Goal: Task Accomplishment & Management: Use online tool/utility

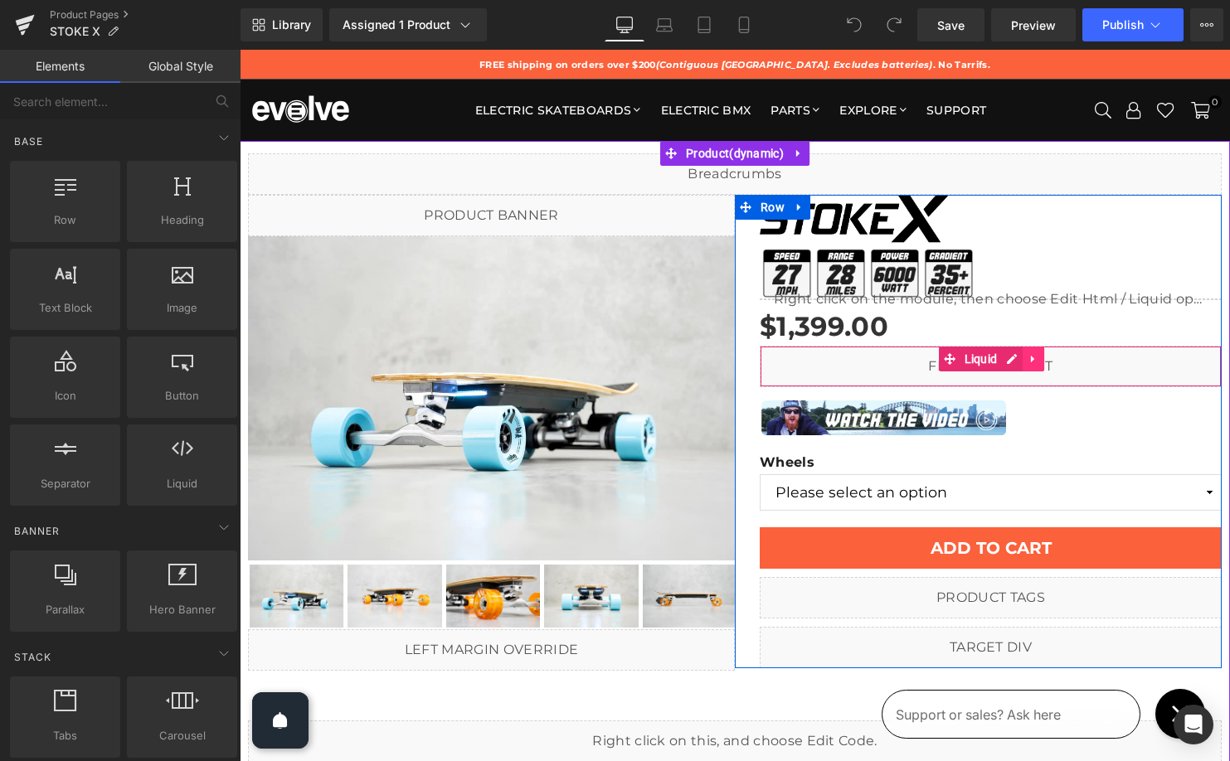
click at [1031, 357] on icon at bounding box center [1032, 358] width 3 height 7
click at [1020, 357] on icon at bounding box center [1023, 359] width 12 height 12
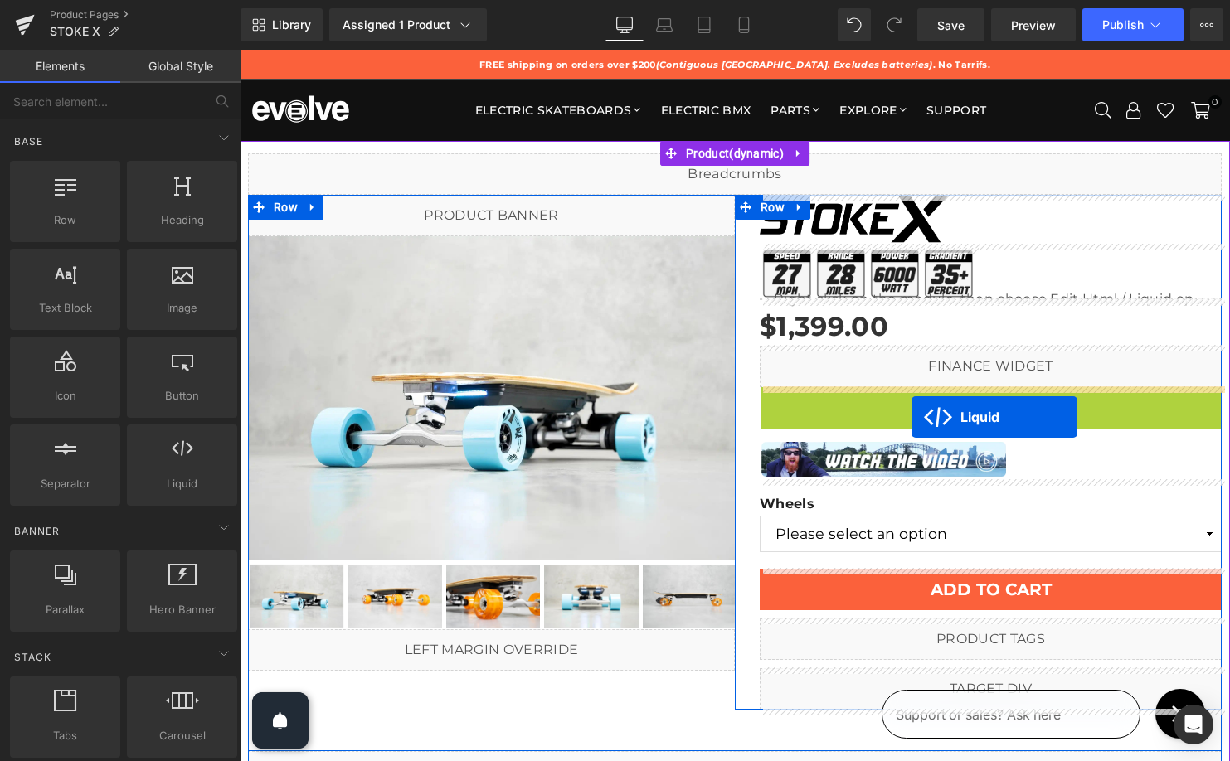
drag, startPoint x: 950, startPoint y: 395, endPoint x: 911, endPoint y: 417, distance: 44.2
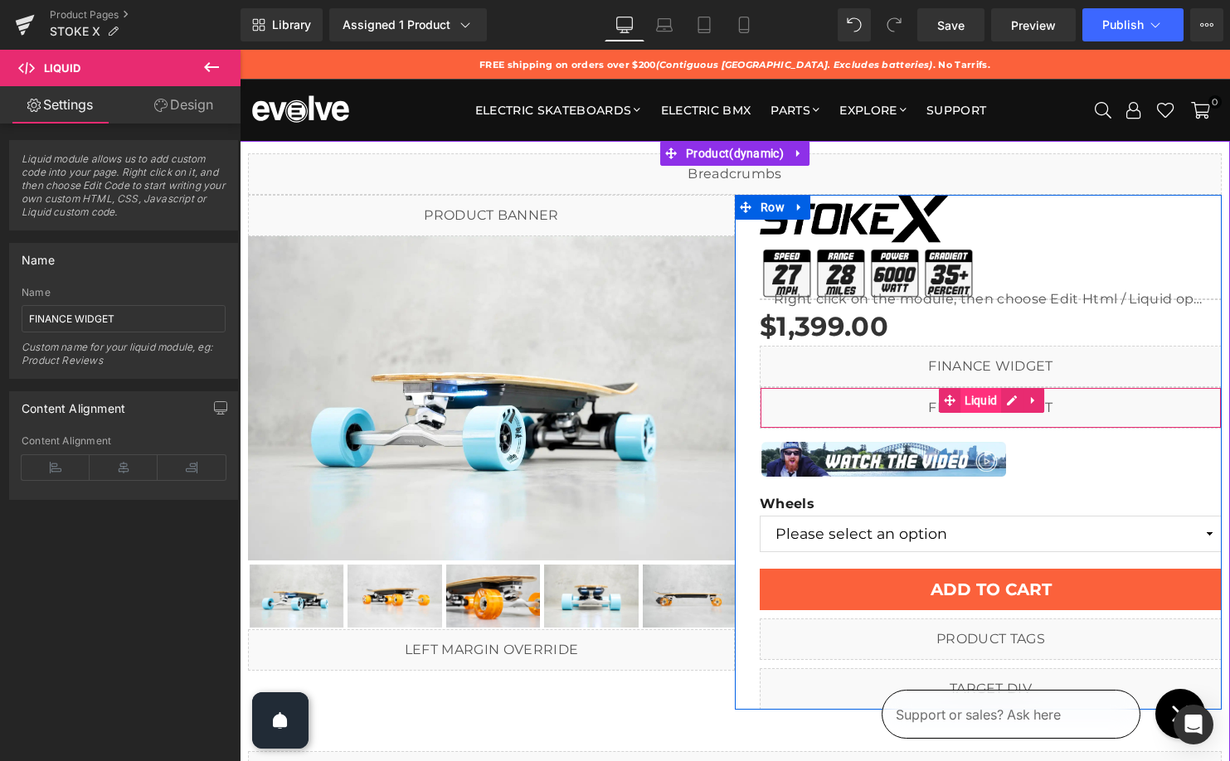
click at [972, 396] on span "Liquid" at bounding box center [980, 400] width 41 height 25
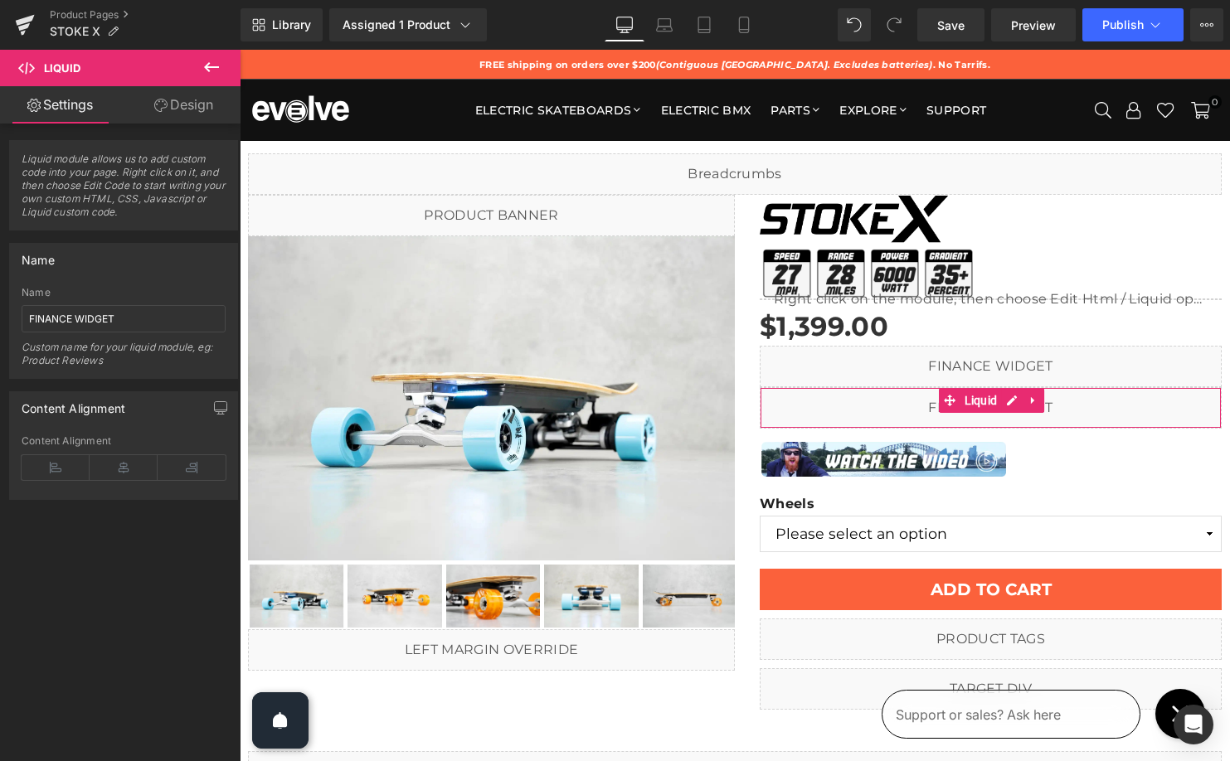
click at [174, 104] on link "Design" at bounding box center [184, 104] width 120 height 37
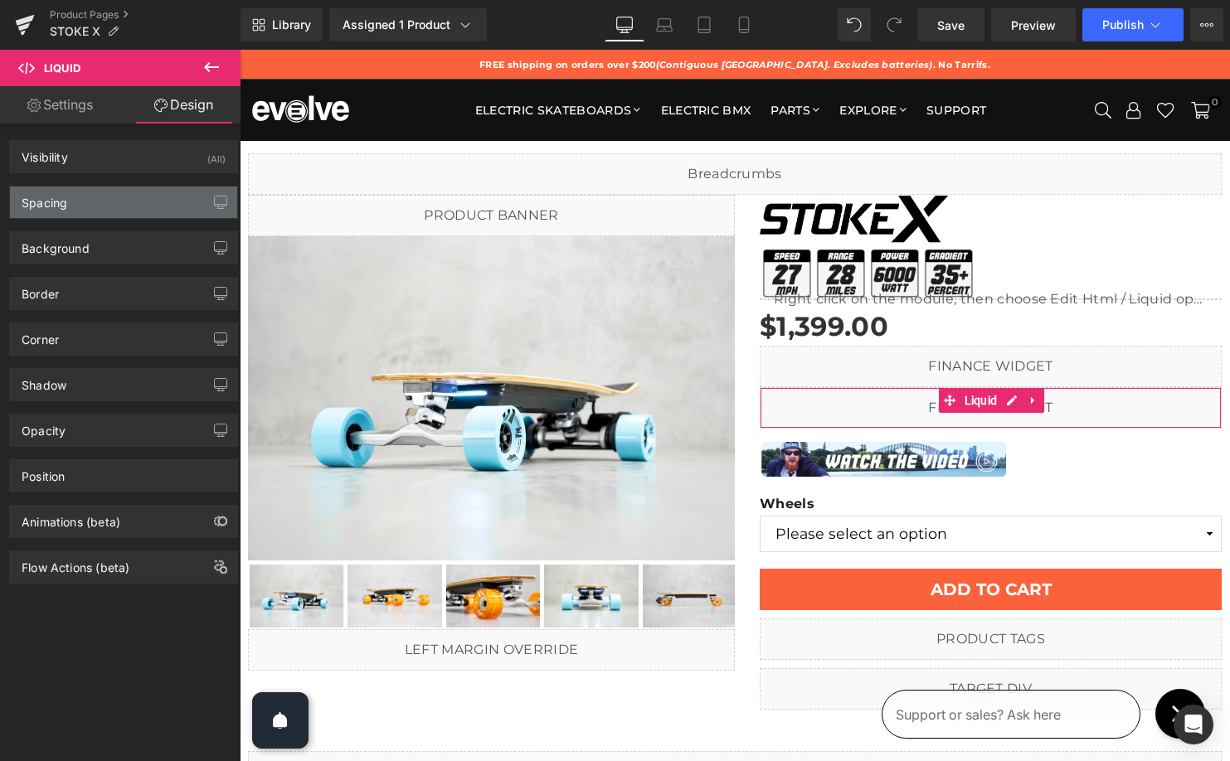
click at [118, 192] on div "Spacing" at bounding box center [123, 203] width 227 height 32
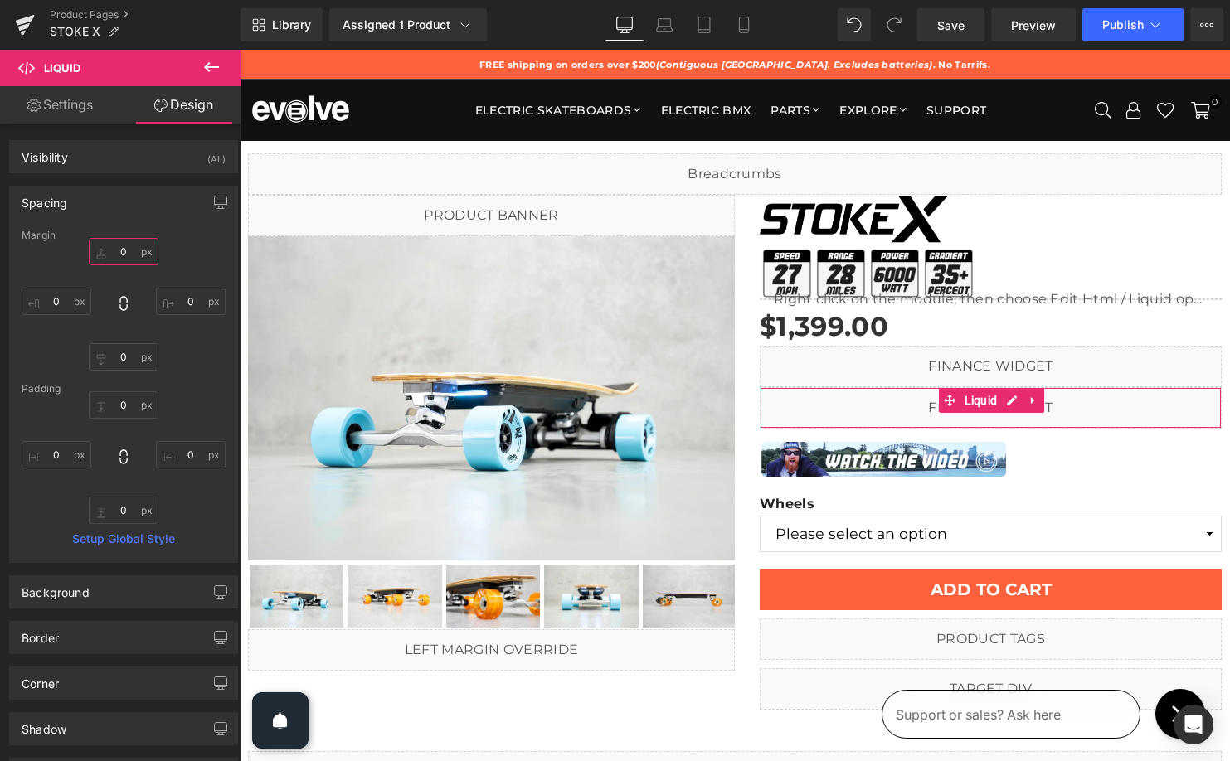
click at [121, 253] on input "0" at bounding box center [124, 251] width 70 height 27
type input "10"
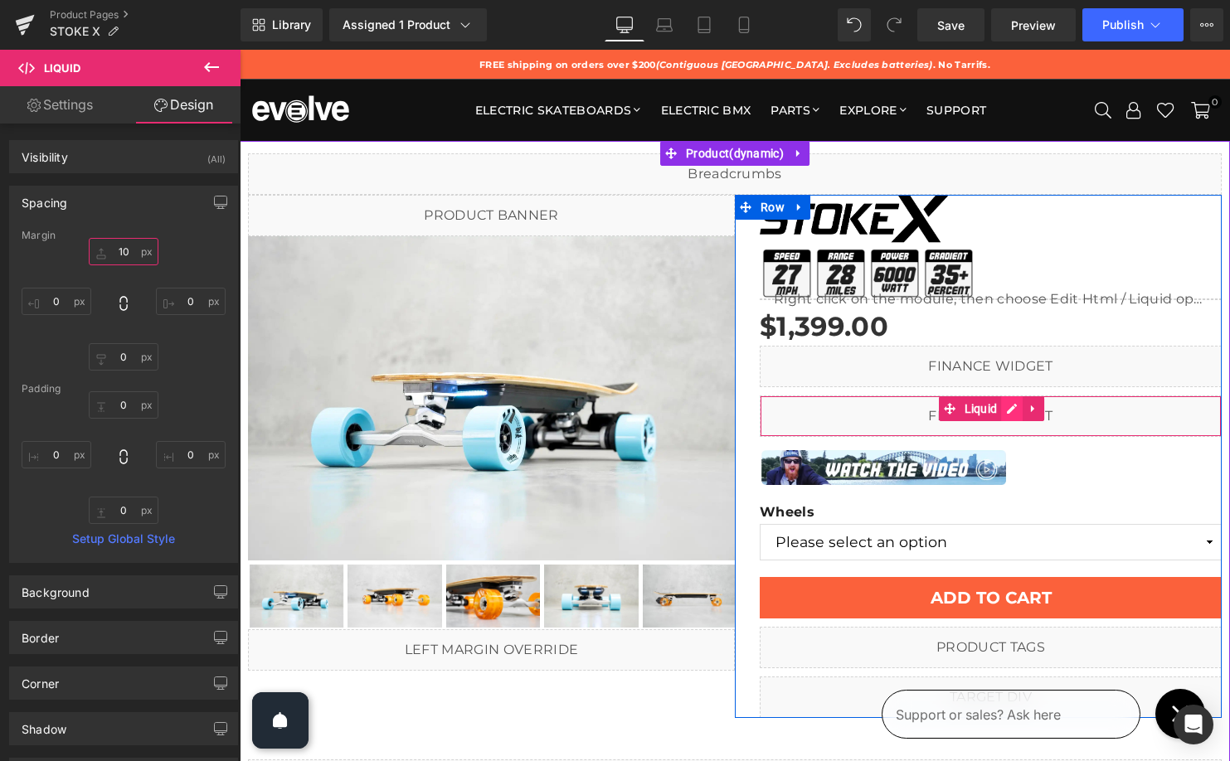
click at [1007, 406] on icon at bounding box center [1012, 408] width 12 height 12
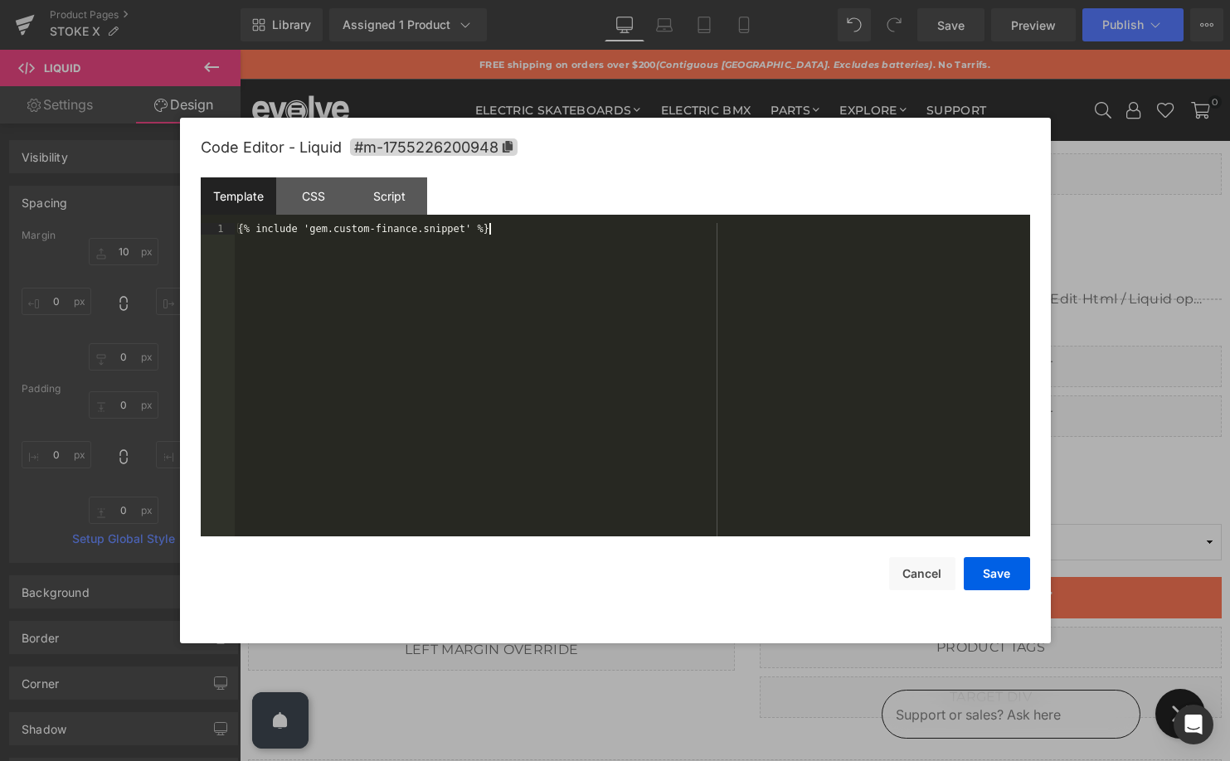
click at [466, 322] on div "{% include 'gem.custom-finance.snippet' %}" at bounding box center [632, 391] width 795 height 337
click at [1008, 576] on button "Save" at bounding box center [997, 573] width 66 height 33
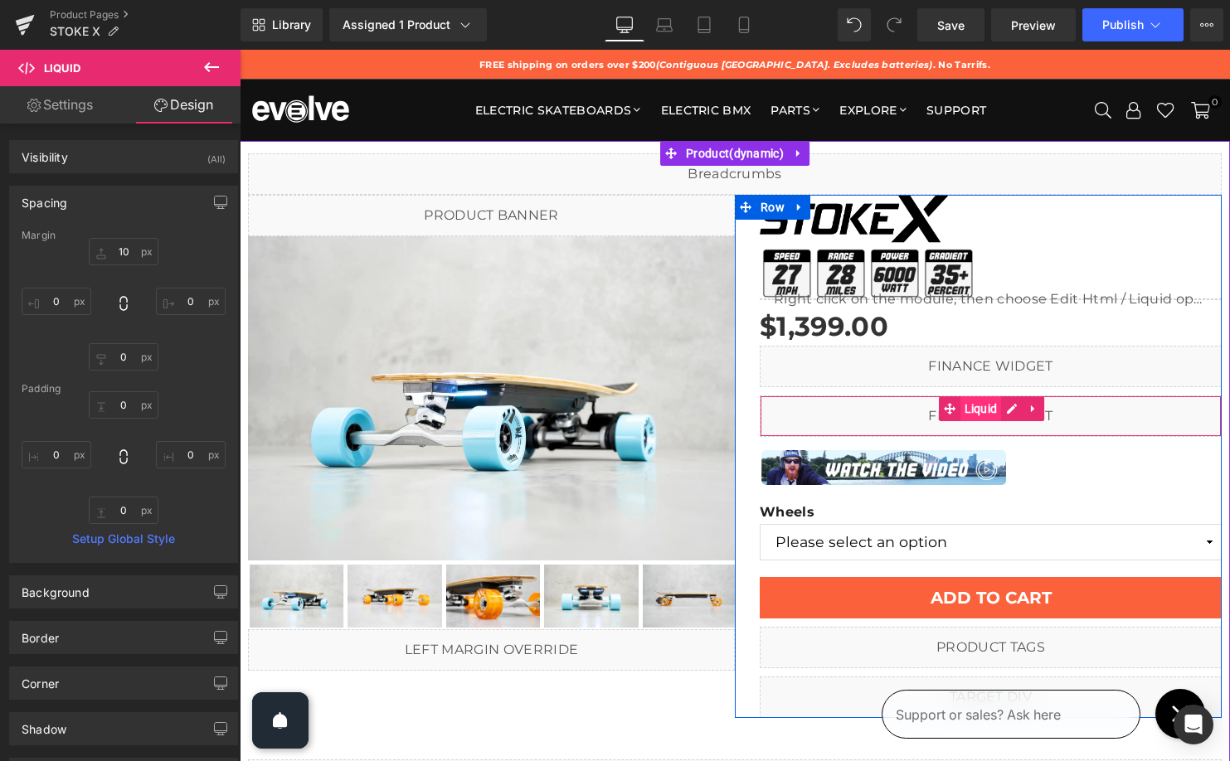
click at [969, 414] on span "Liquid" at bounding box center [980, 408] width 41 height 25
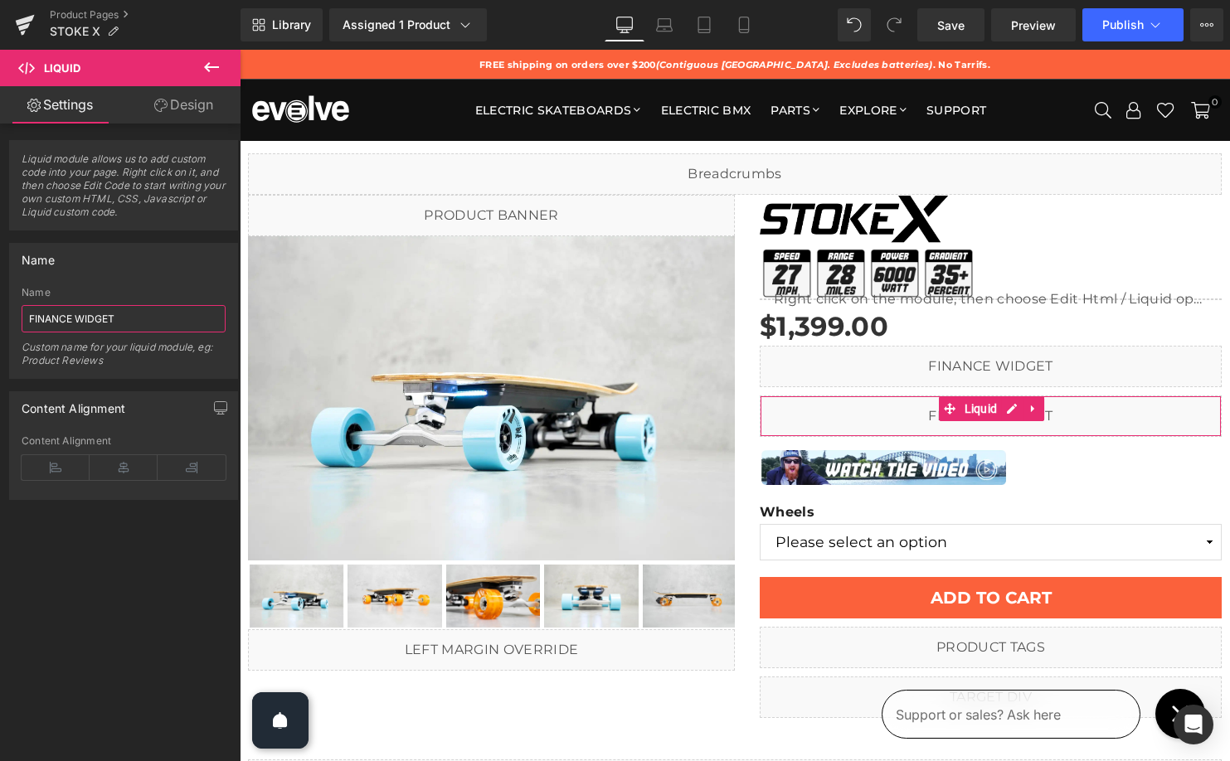
click at [63, 314] on input "FINANCE WIDGET" at bounding box center [124, 318] width 204 height 27
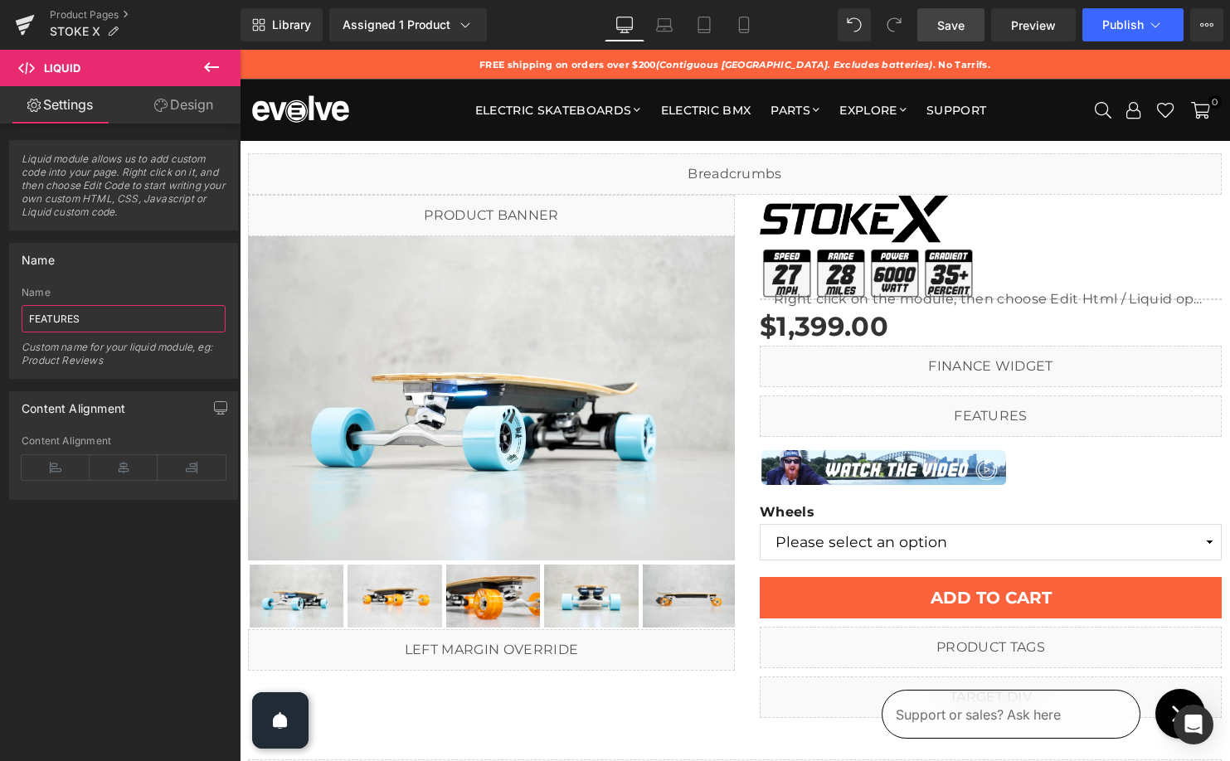
type input "FEATURES"
click at [960, 21] on span "Save" at bounding box center [950, 25] width 27 height 17
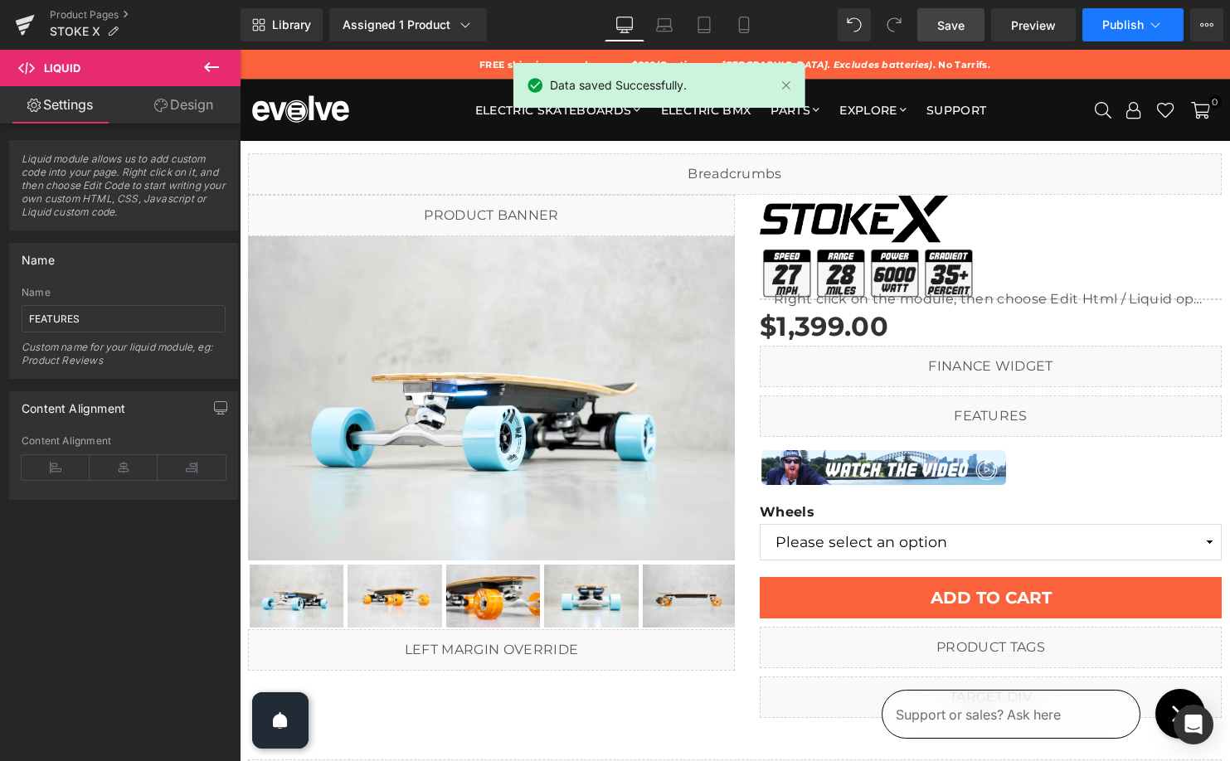
click at [1106, 22] on span "Publish" at bounding box center [1122, 24] width 41 height 13
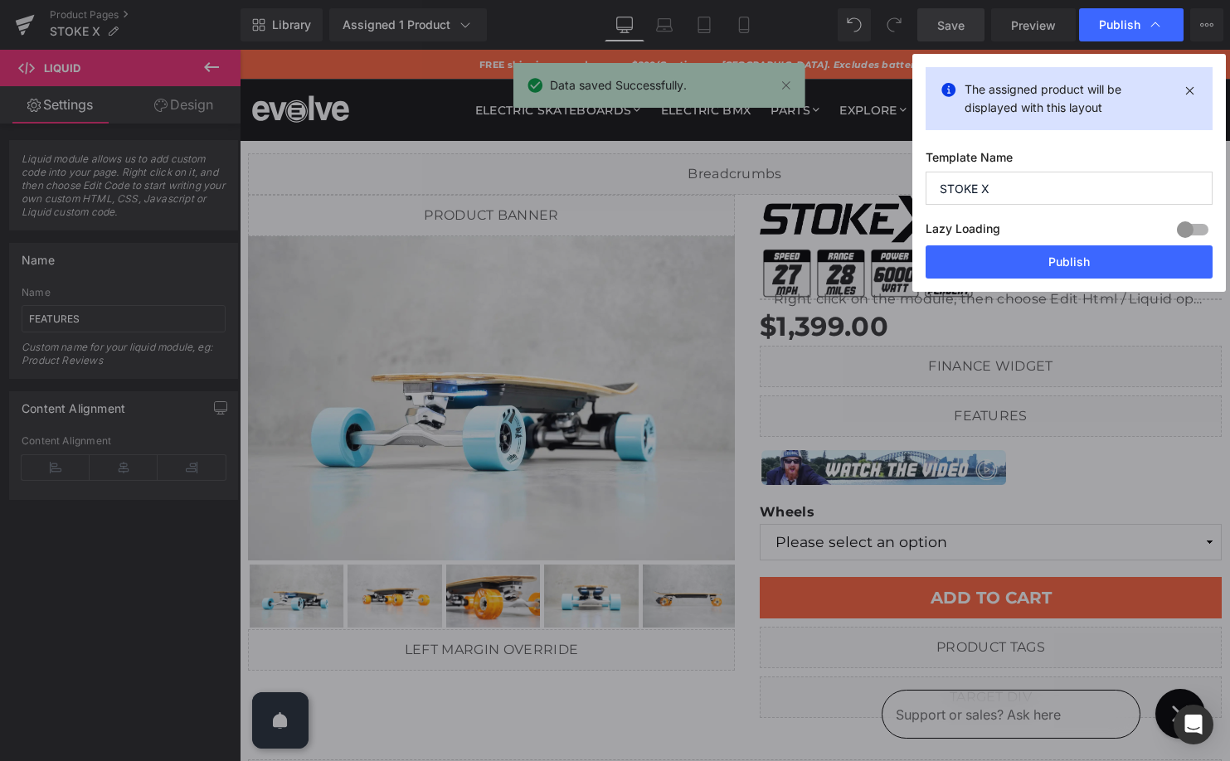
click at [1078, 280] on div "The assigned product will be displayed with this layout Template Name STOKE X L…" at bounding box center [1068, 173] width 313 height 238
click at [1076, 261] on button "Publish" at bounding box center [1069, 261] width 287 height 33
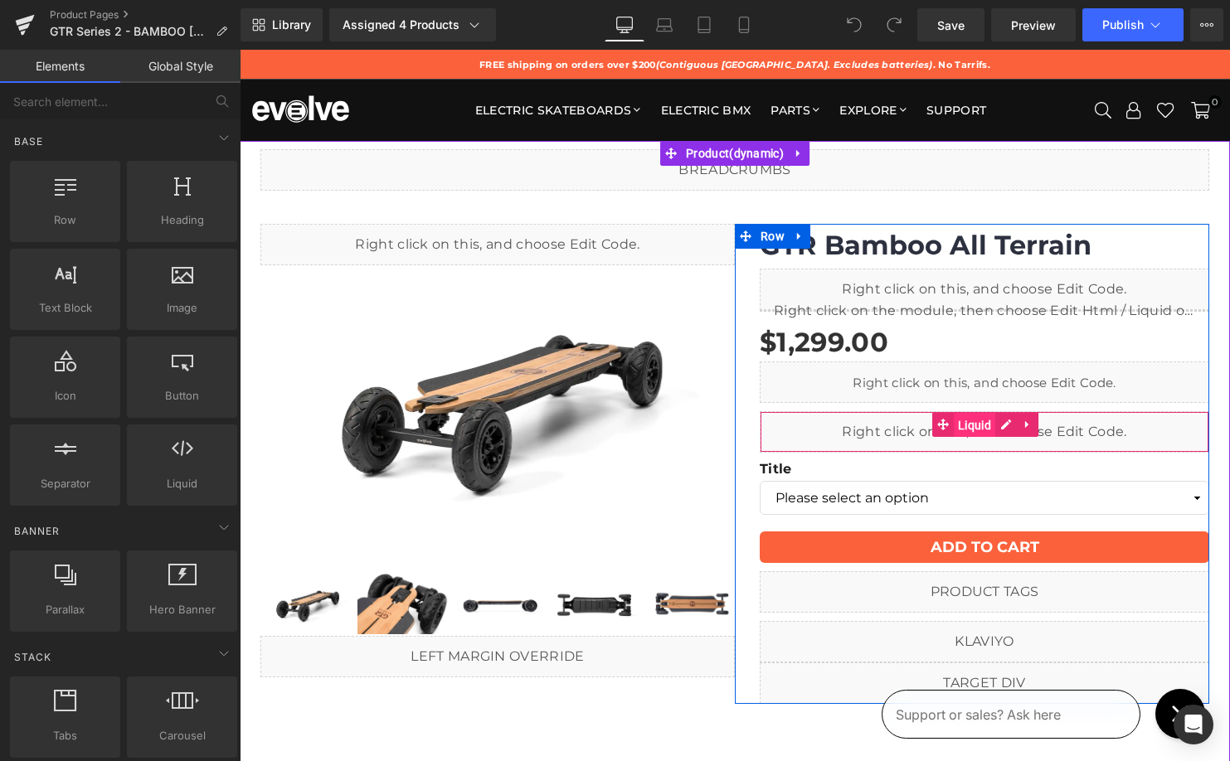
click at [966, 427] on span "Liquid" at bounding box center [974, 425] width 41 height 25
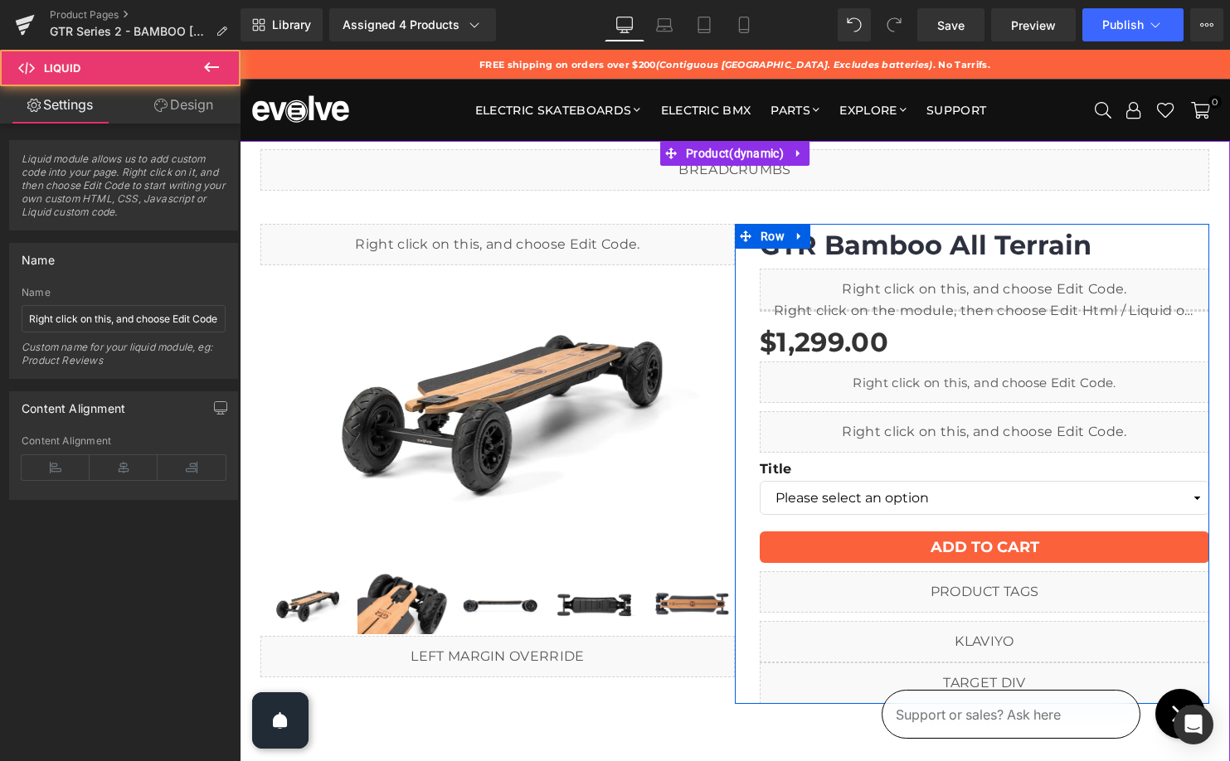
click at [1002, 425] on icon at bounding box center [1002, 424] width 8 height 8
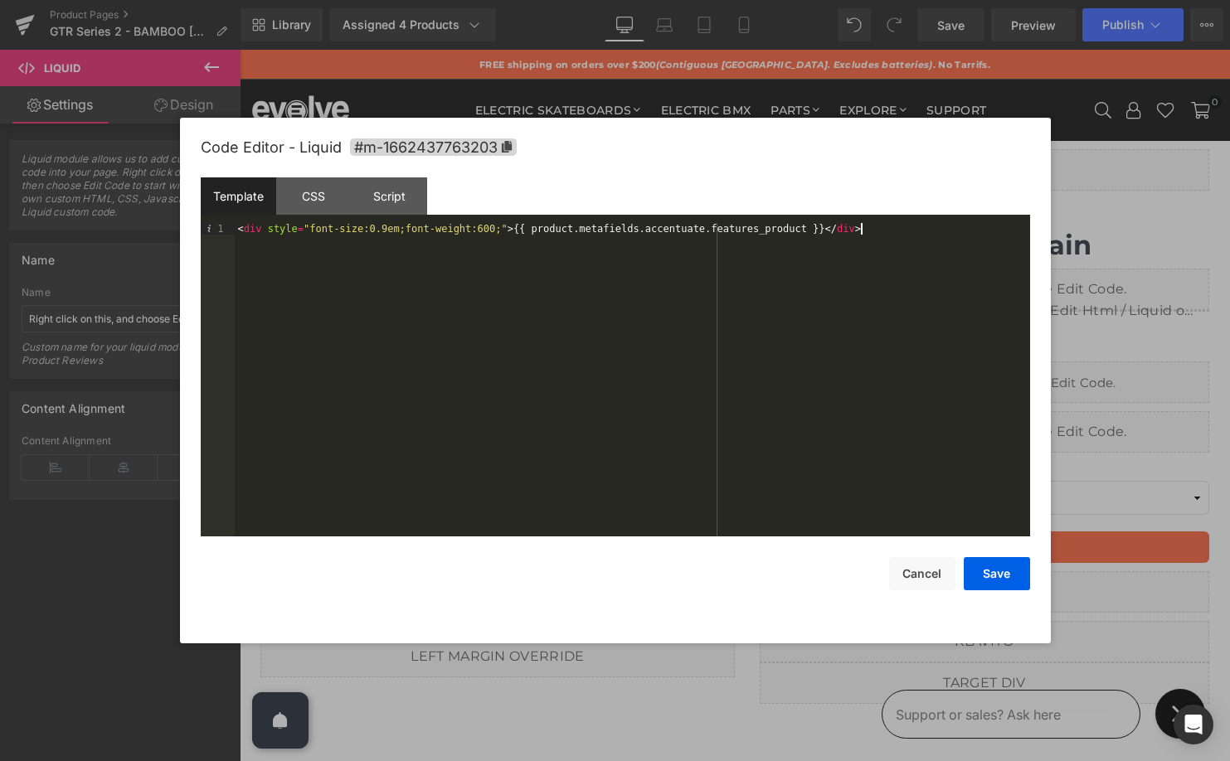
click at [557, 286] on div "< div style = "font-size:0.9em;font-weight:600;" > {{ product.metafields.accent…" at bounding box center [632, 391] width 795 height 337
click at [930, 572] on button "Cancel" at bounding box center [922, 573] width 66 height 33
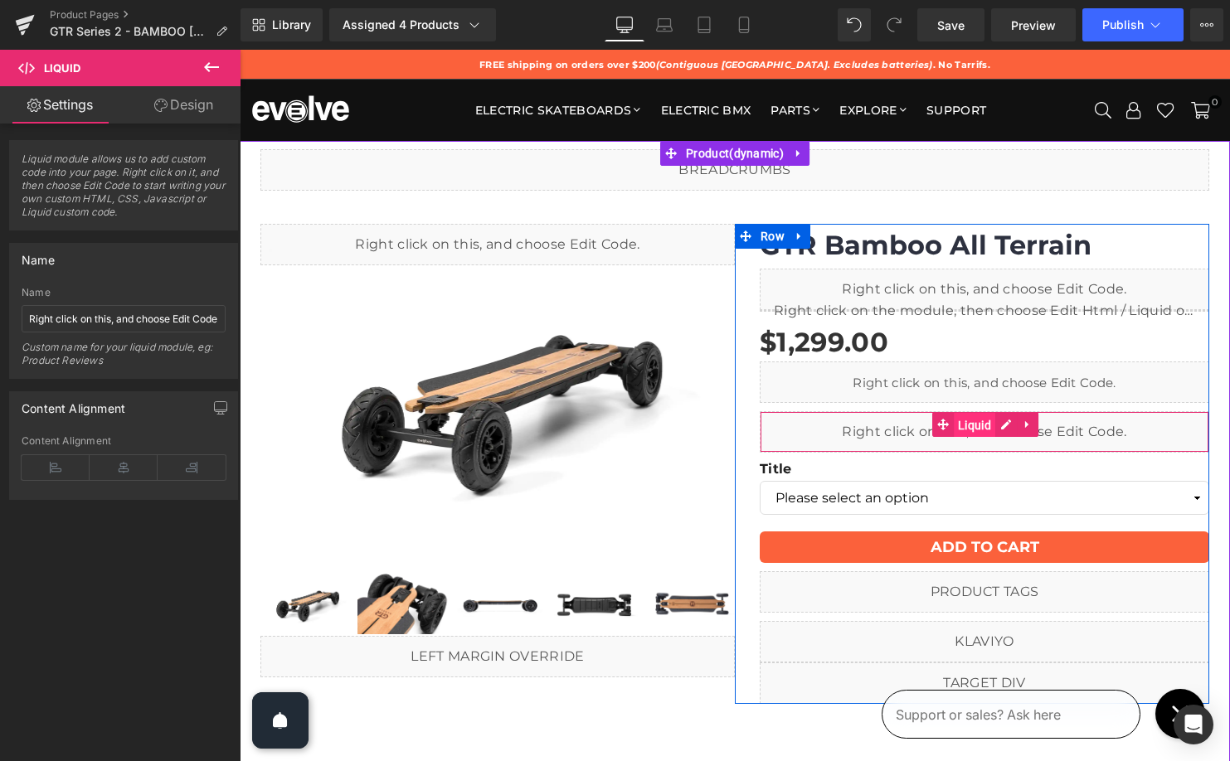
click at [960, 429] on span "Liquid" at bounding box center [974, 425] width 41 height 25
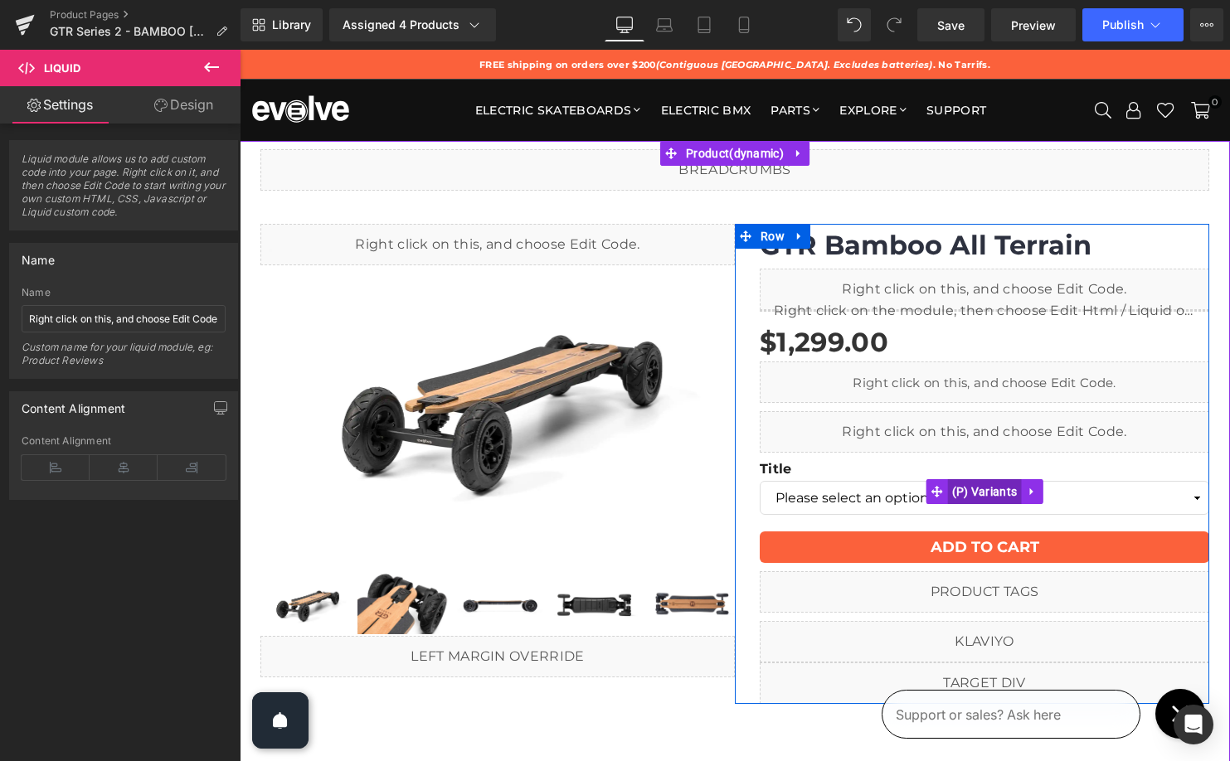
click at [954, 493] on span "(P) Variants" at bounding box center [985, 491] width 74 height 25
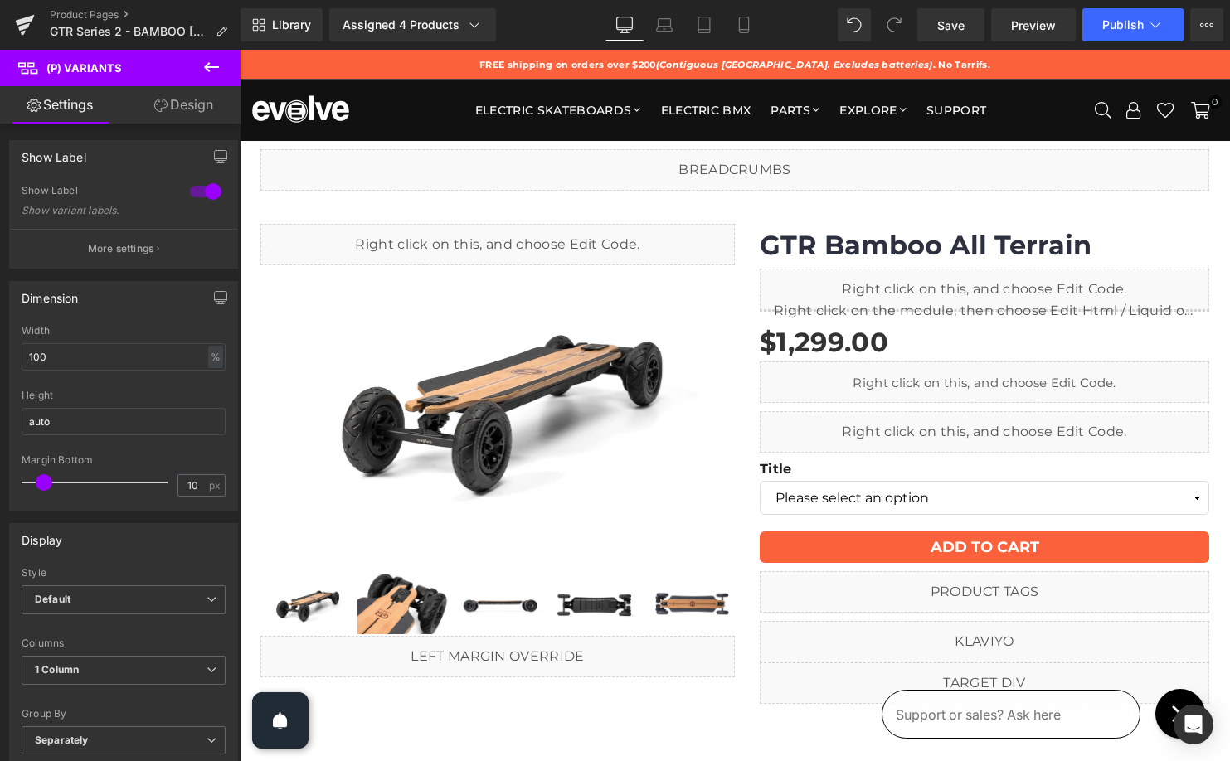
click at [177, 102] on link "Design" at bounding box center [184, 104] width 120 height 37
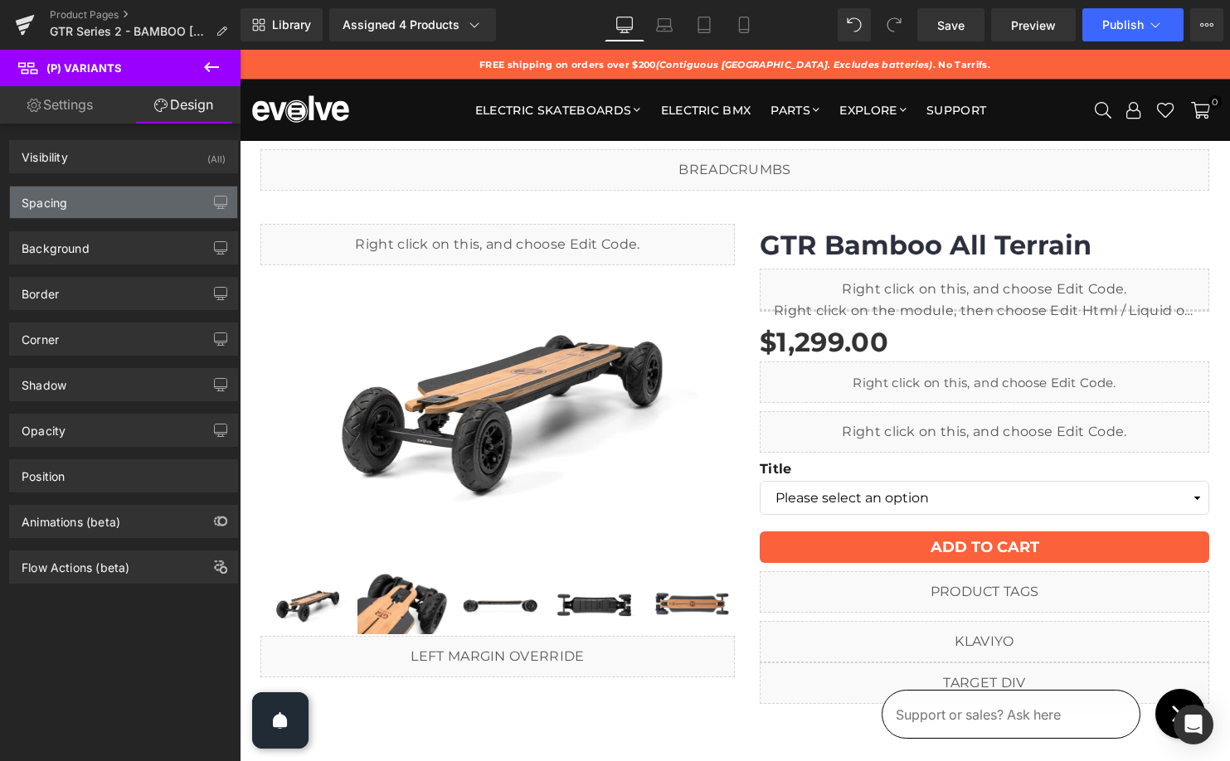
click at [110, 201] on div "Spacing" at bounding box center [123, 203] width 227 height 32
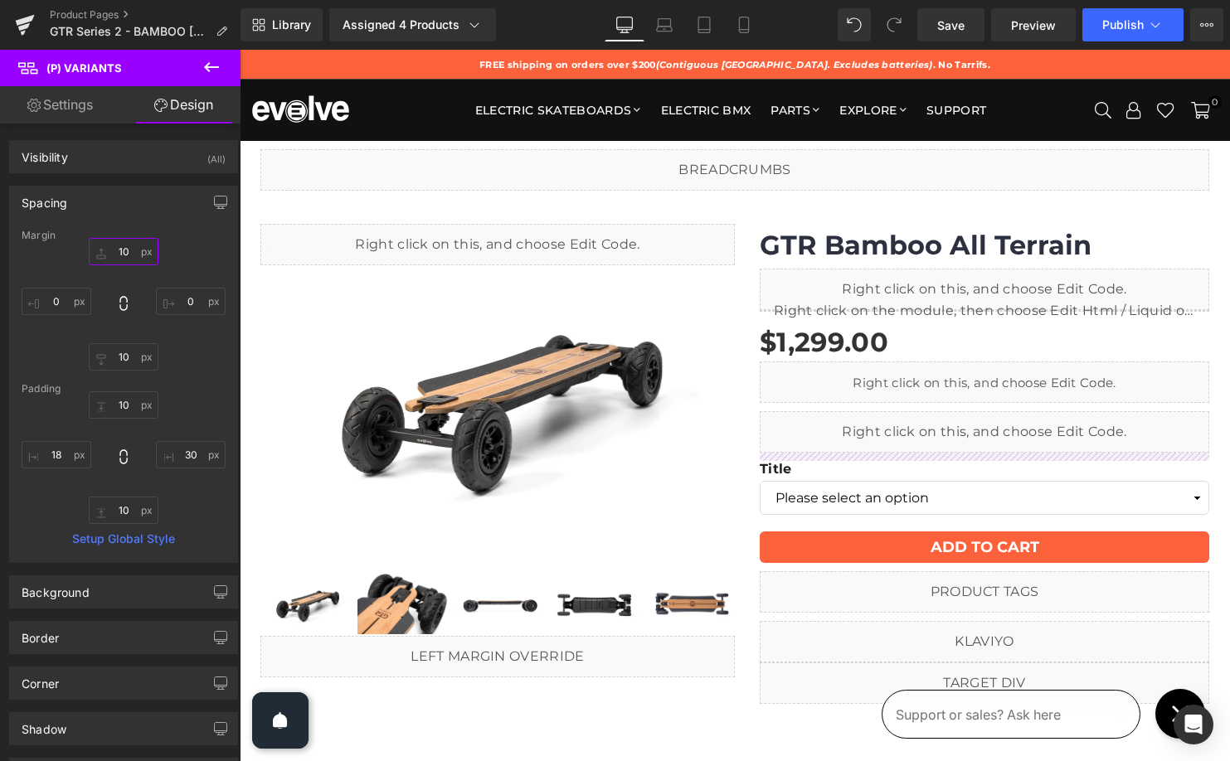
click at [119, 250] on input "10" at bounding box center [124, 251] width 70 height 27
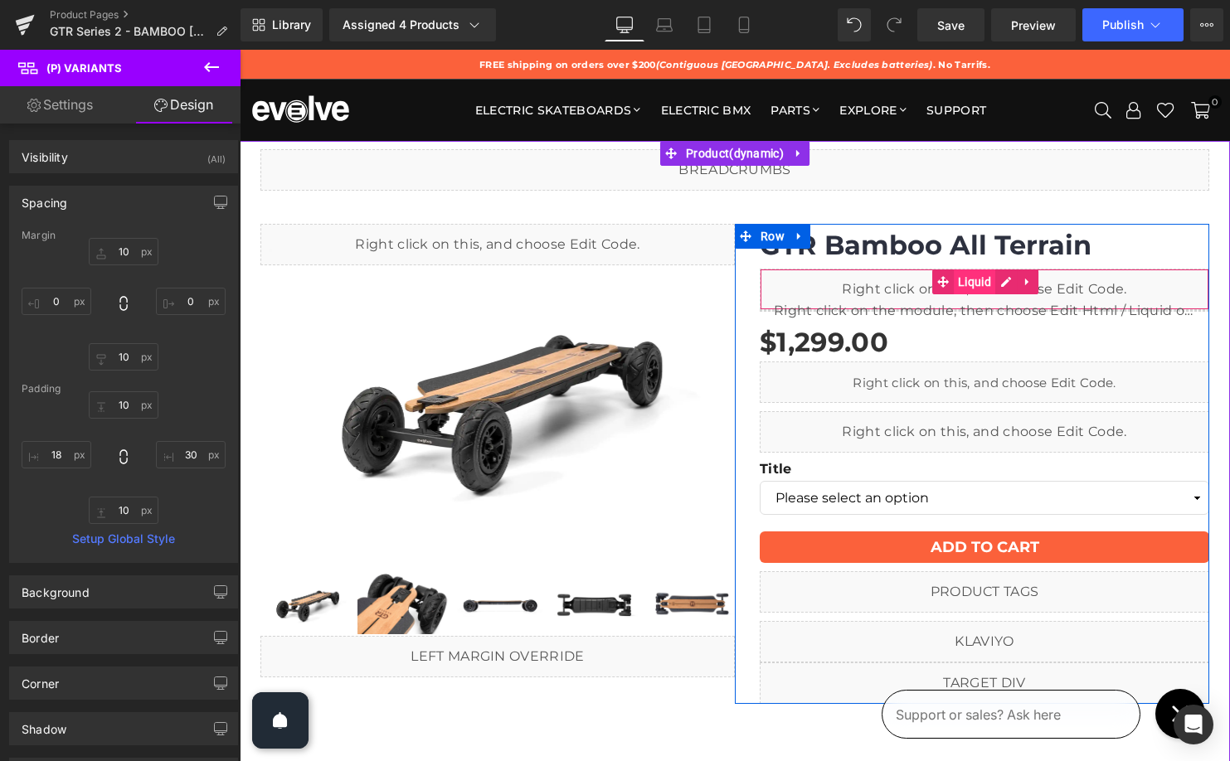
click at [981, 283] on span "Liquid" at bounding box center [974, 282] width 41 height 25
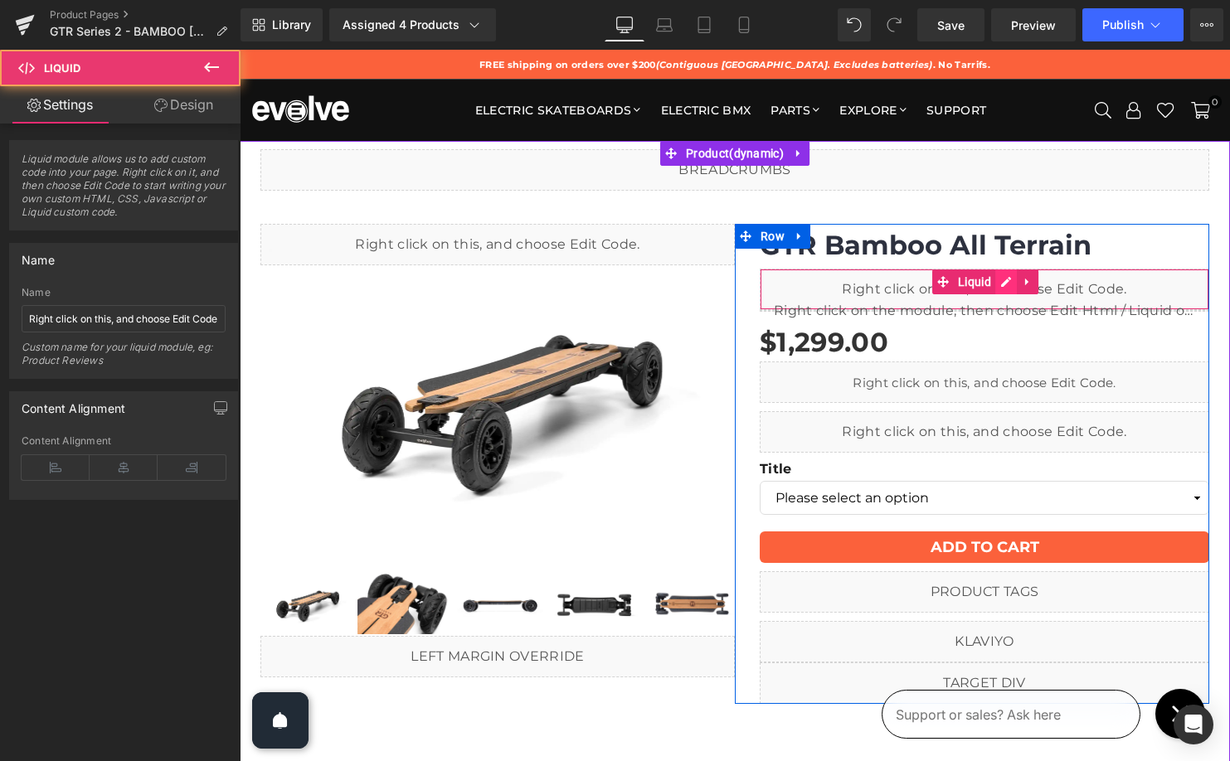
click at [1003, 279] on icon at bounding box center [1006, 282] width 12 height 12
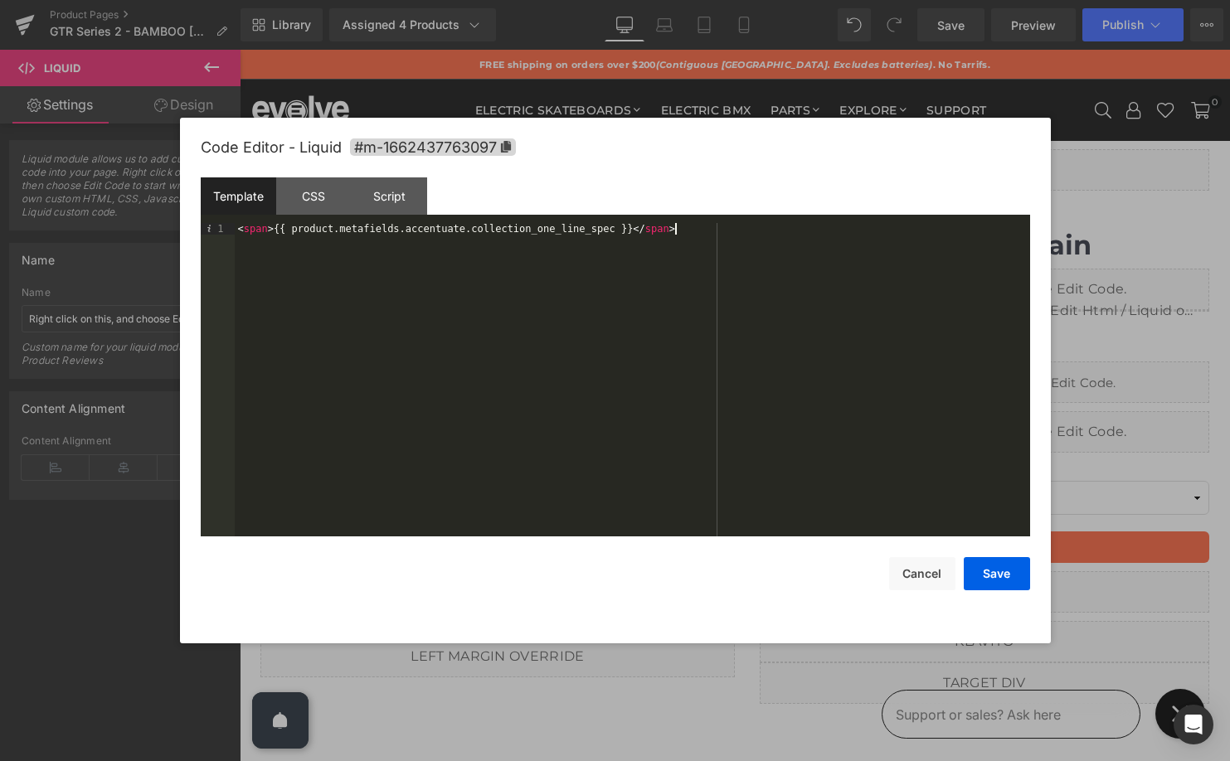
click at [760, 303] on div "< span > {{ product.metafields.accentuate.collection_one_line_spec }} </ span >" at bounding box center [632, 391] width 795 height 337
click at [920, 580] on button "Cancel" at bounding box center [922, 573] width 66 height 33
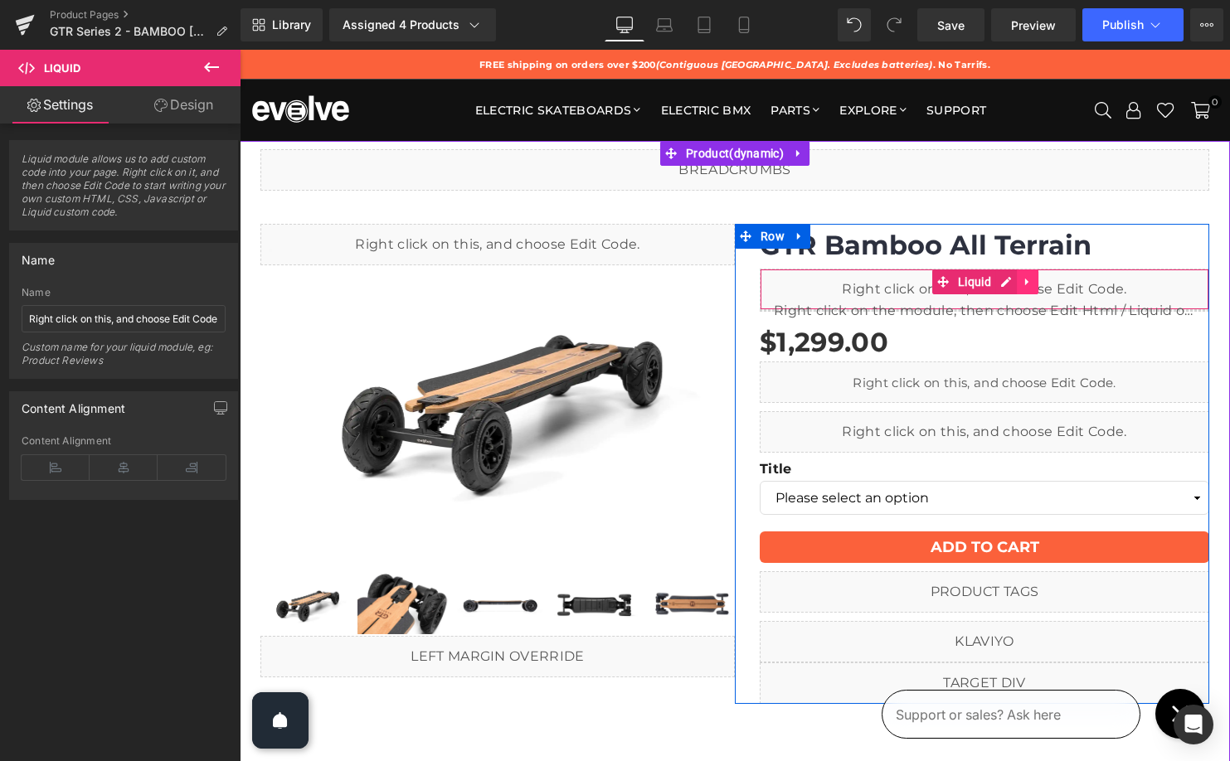
click at [1023, 279] on icon at bounding box center [1028, 282] width 12 height 12
click at [1033, 279] on icon at bounding box center [1039, 282] width 12 height 12
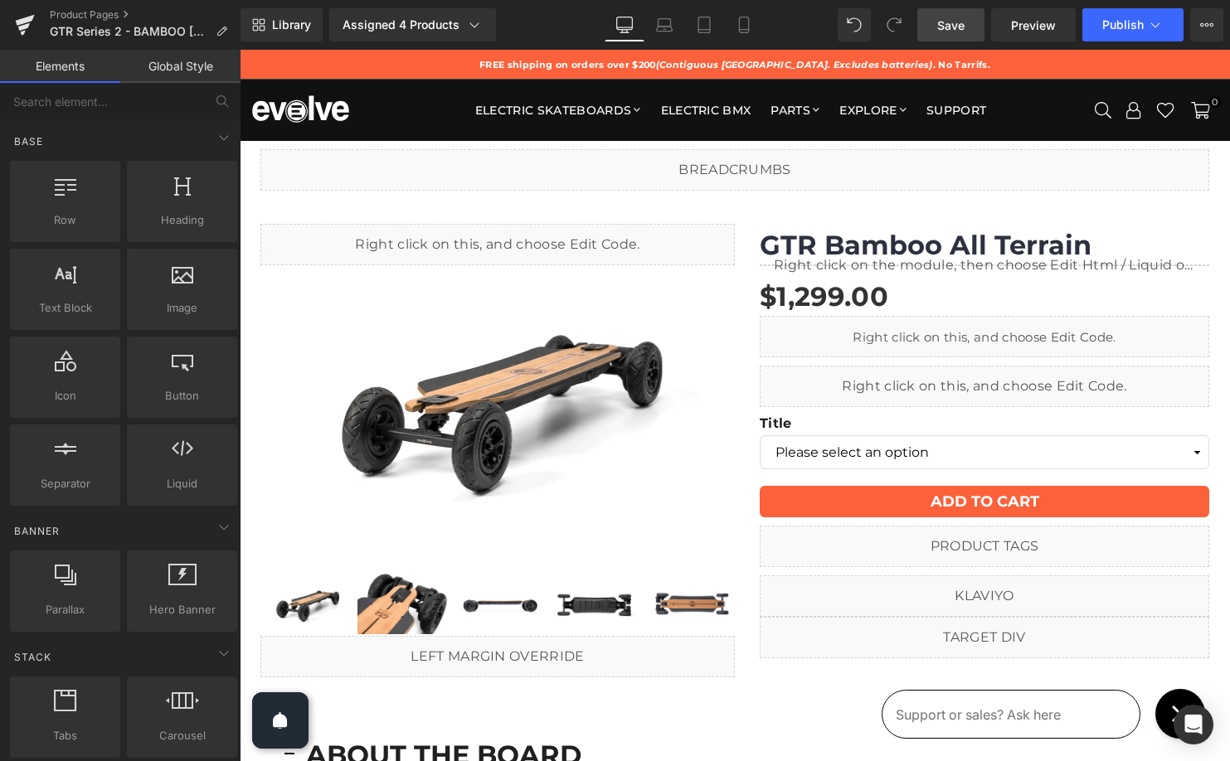
click at [955, 14] on link "Save" at bounding box center [950, 24] width 67 height 33
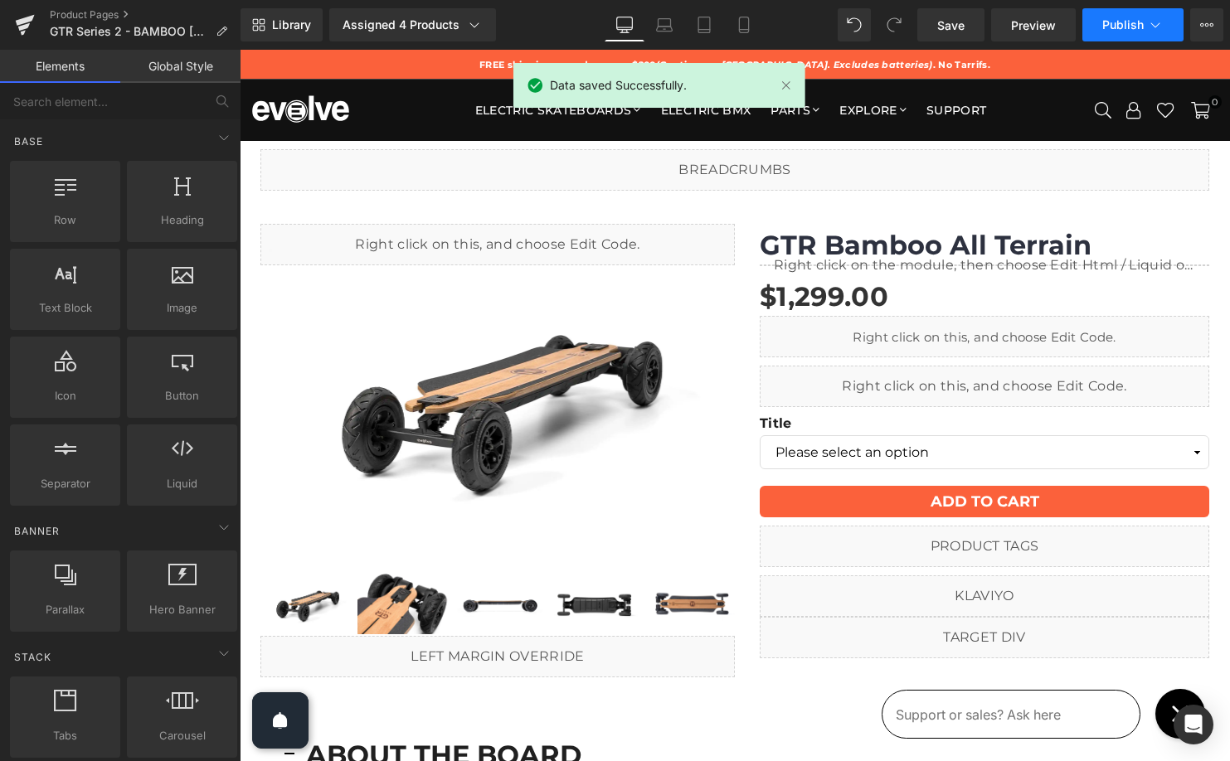
click at [1119, 27] on span "Publish" at bounding box center [1122, 24] width 41 height 13
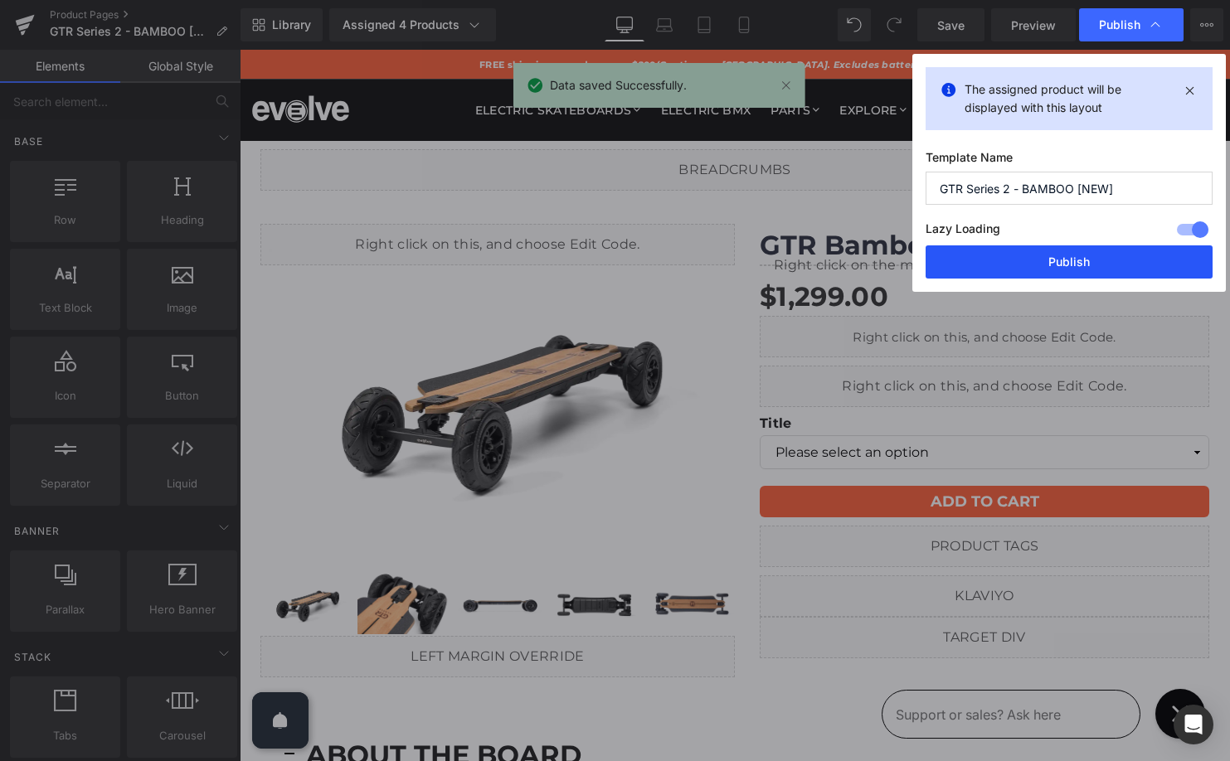
click at [1105, 257] on button "Publish" at bounding box center [1069, 261] width 287 height 33
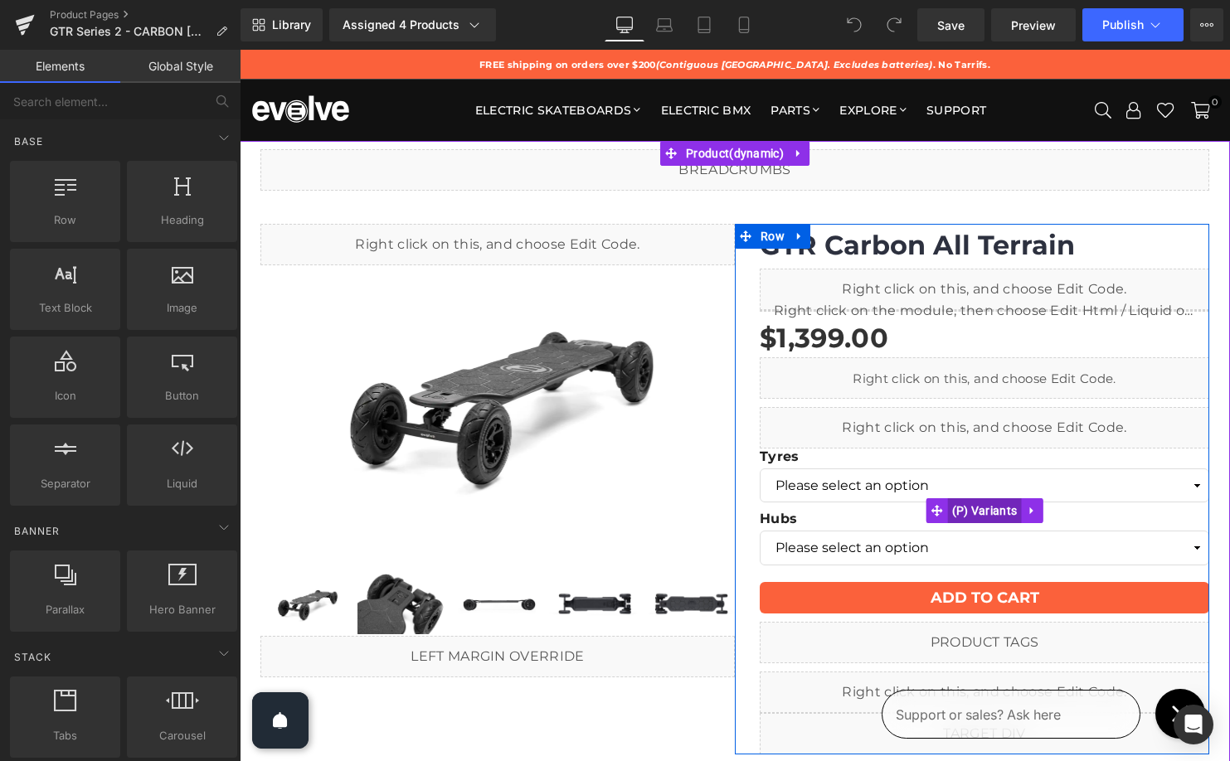
click at [949, 506] on span "(P) Variants" at bounding box center [985, 510] width 74 height 25
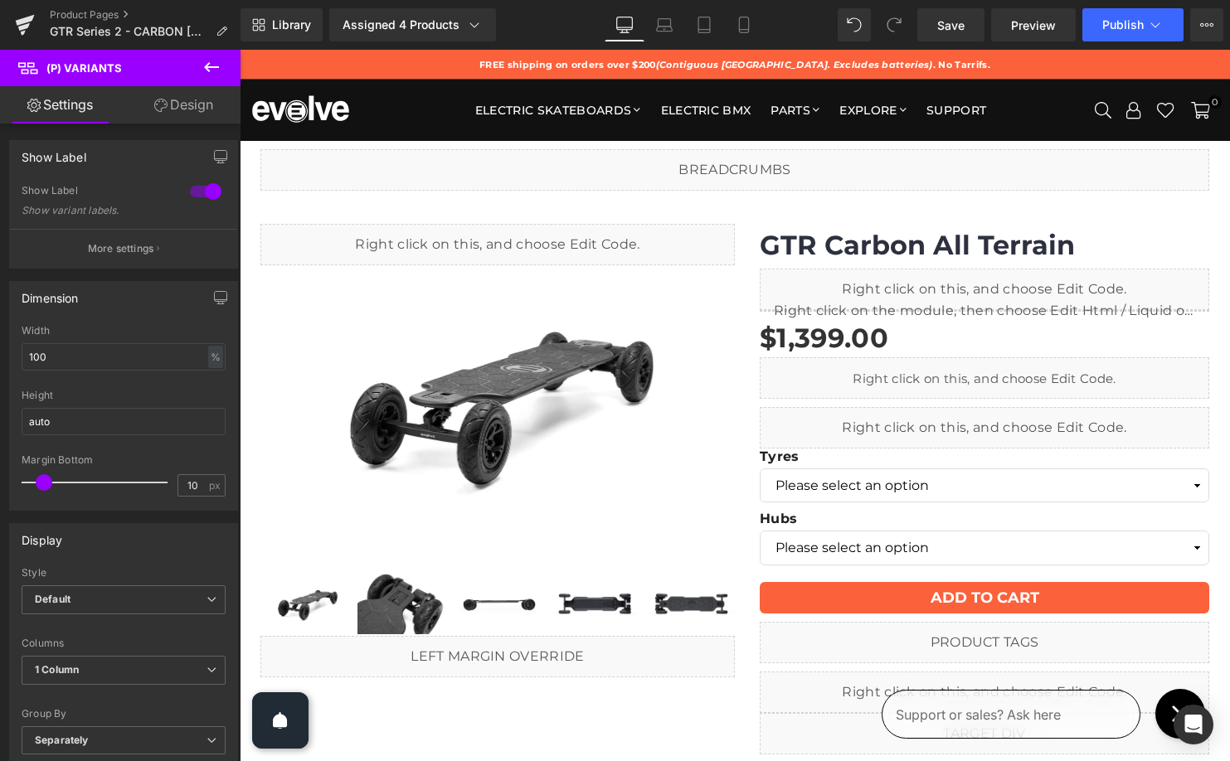
click at [187, 94] on link "Design" at bounding box center [184, 104] width 120 height 37
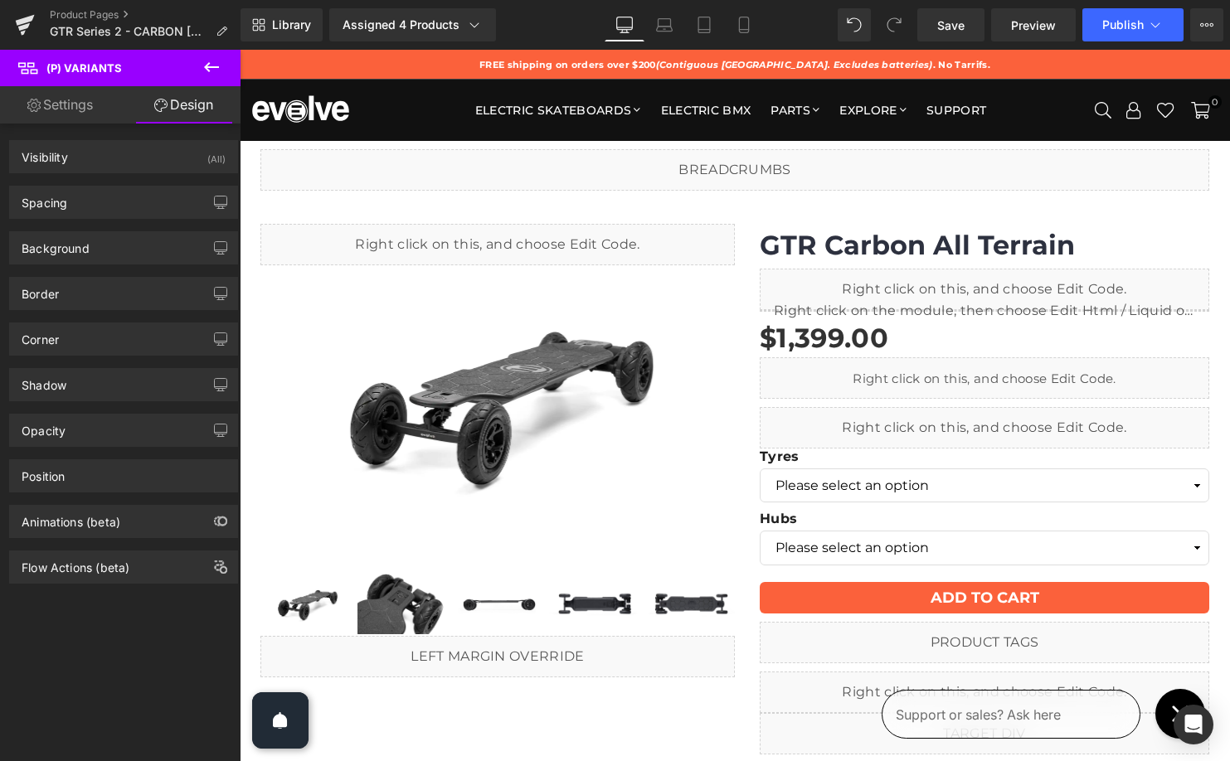
drag, startPoint x: 137, startPoint y: 197, endPoint x: 138, endPoint y: 181, distance: 15.8
click at [137, 196] on div "Spacing" at bounding box center [123, 203] width 227 height 32
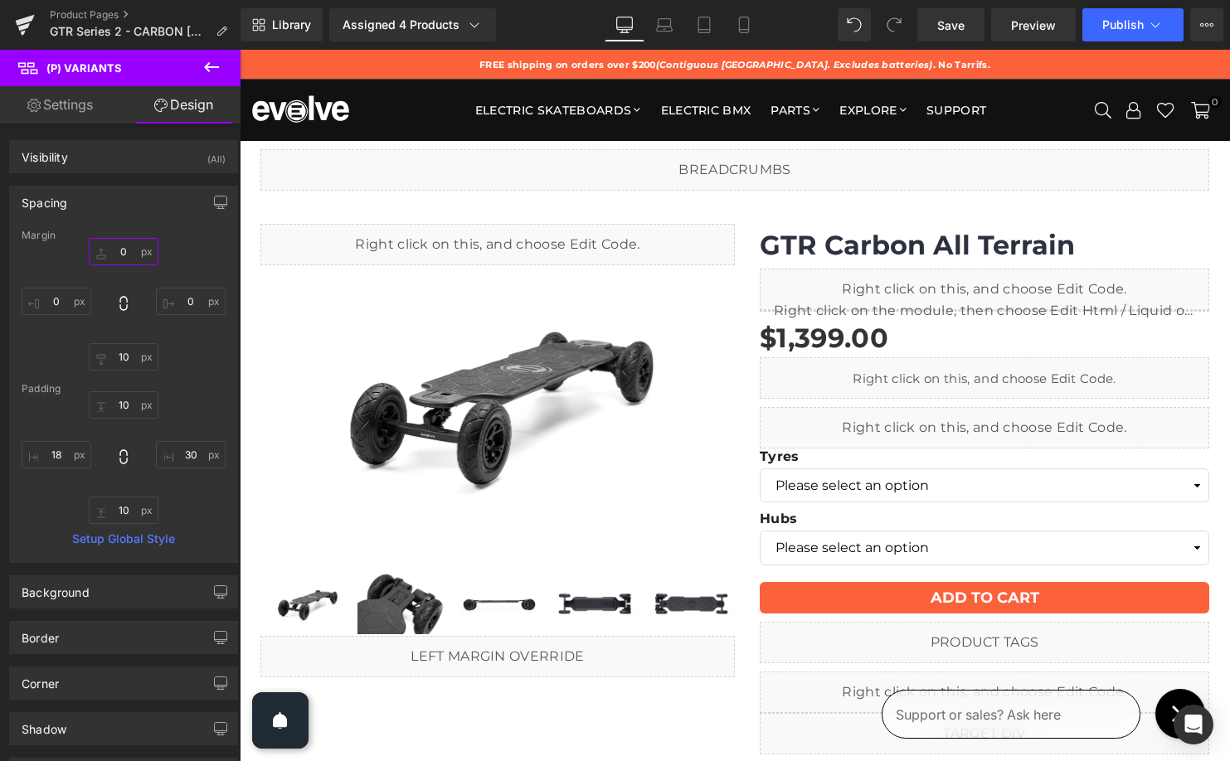
click at [124, 250] on input "0" at bounding box center [124, 251] width 70 height 27
type input "10"
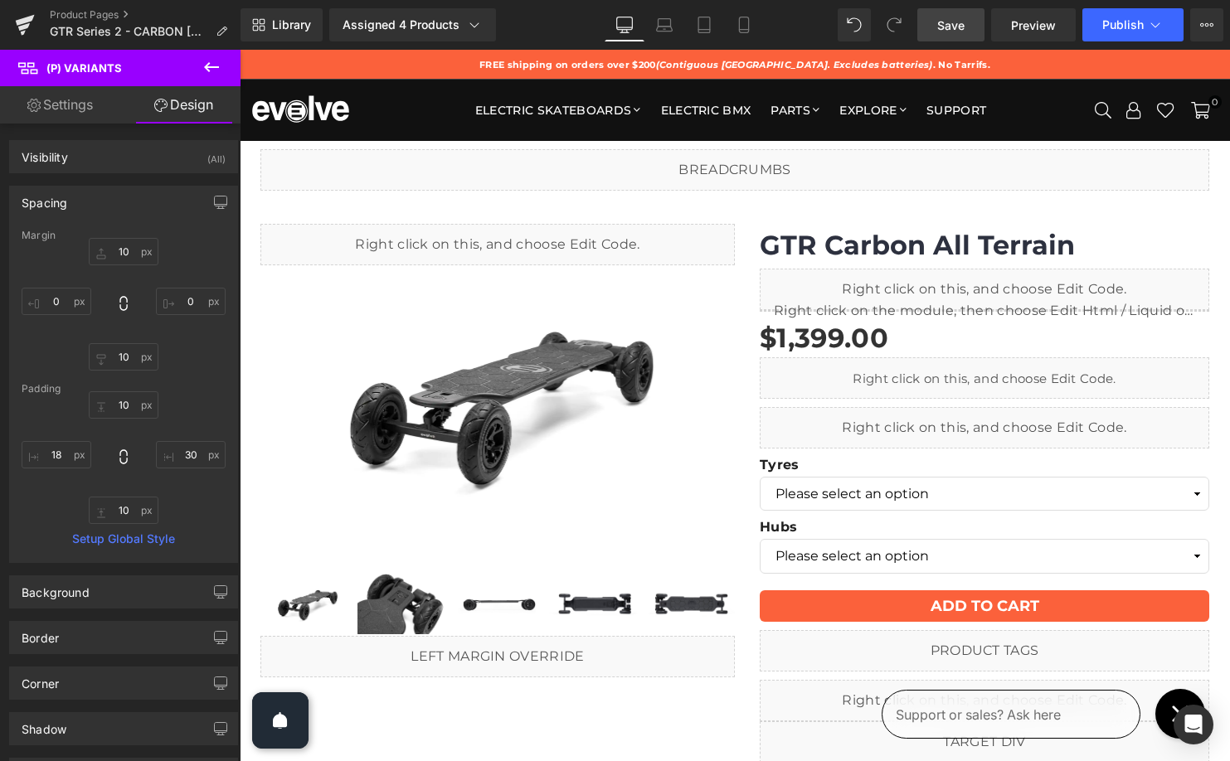
click at [948, 28] on span "Save" at bounding box center [950, 25] width 27 height 17
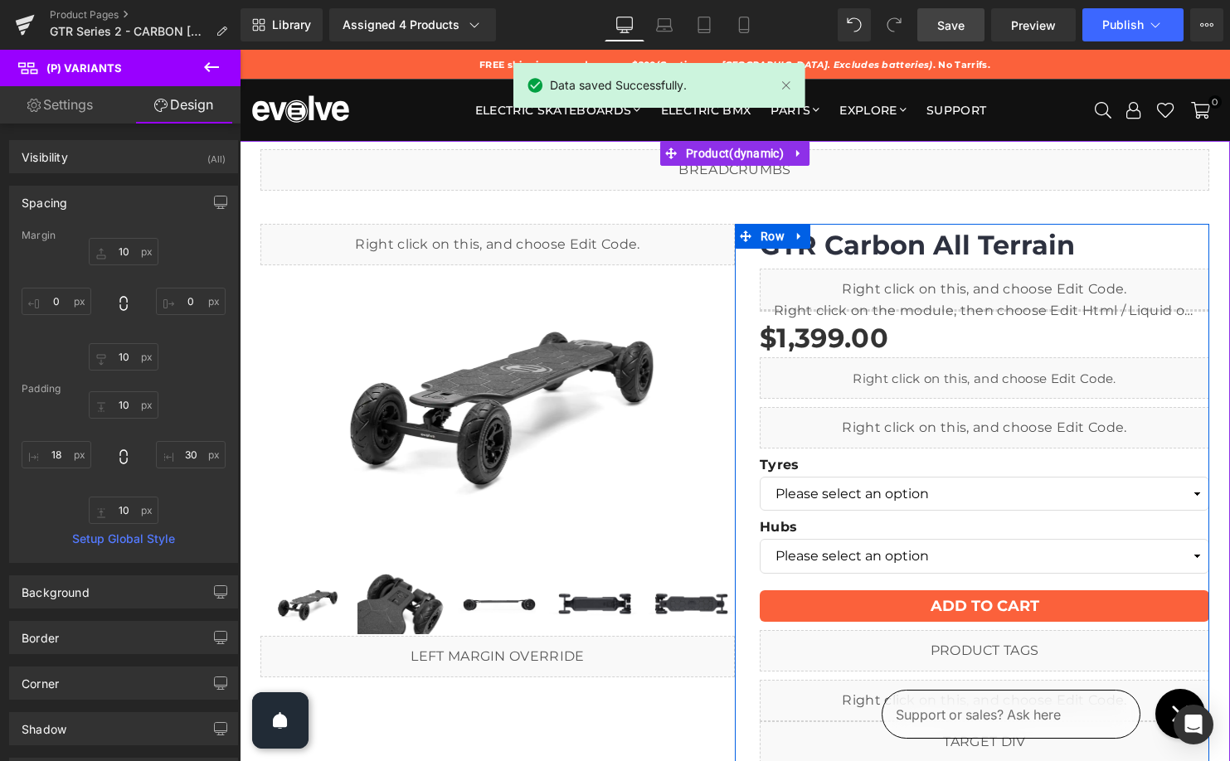
click at [1002, 411] on link at bounding box center [1002, 421] width 17 height 20
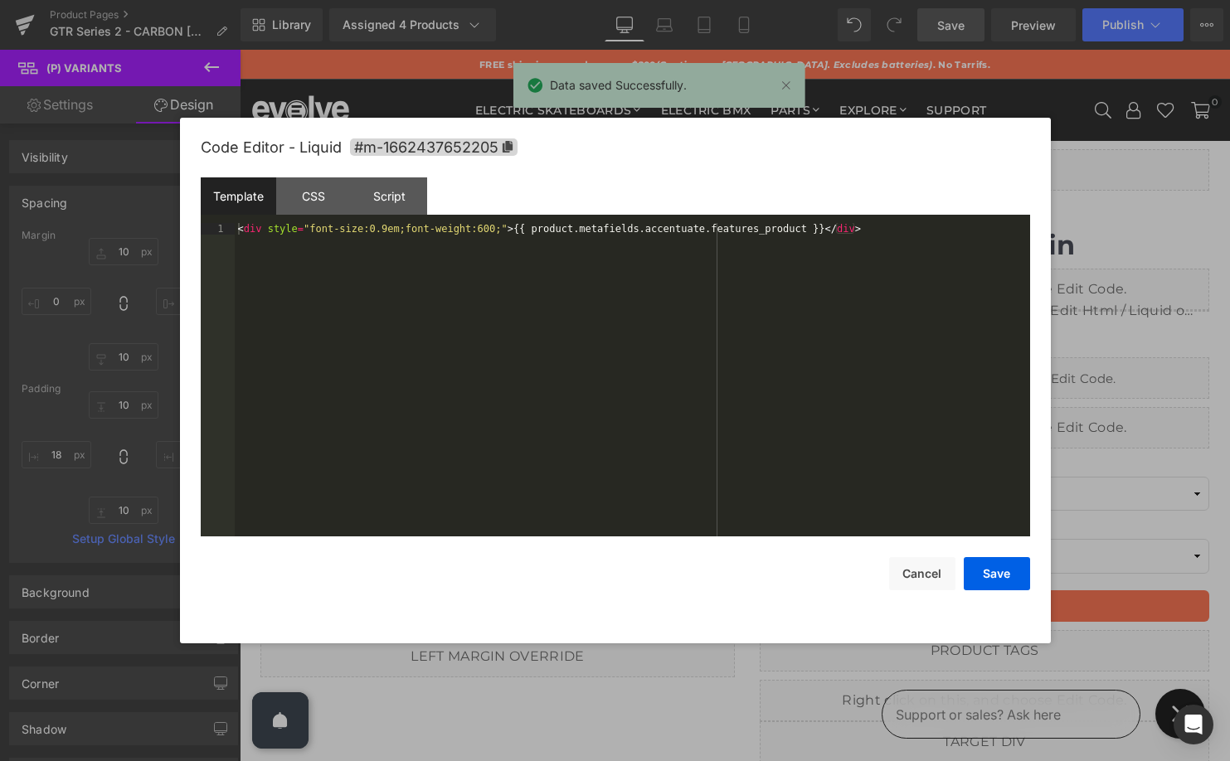
click at [781, 341] on div "< div style = "font-size:0.9em;font-weight:600;" > {{ product.metafields.accent…" at bounding box center [632, 391] width 795 height 337
click at [926, 573] on button "Cancel" at bounding box center [922, 573] width 66 height 33
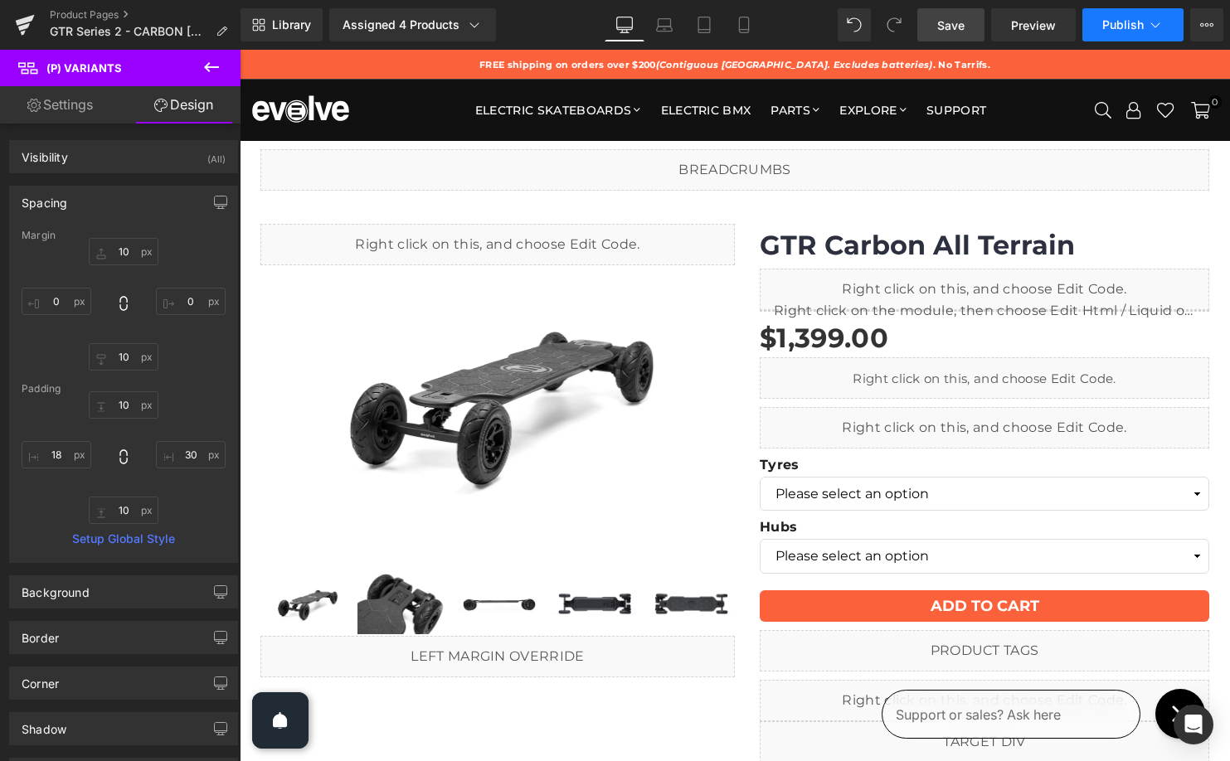
click at [1128, 36] on button "Publish" at bounding box center [1132, 24] width 101 height 33
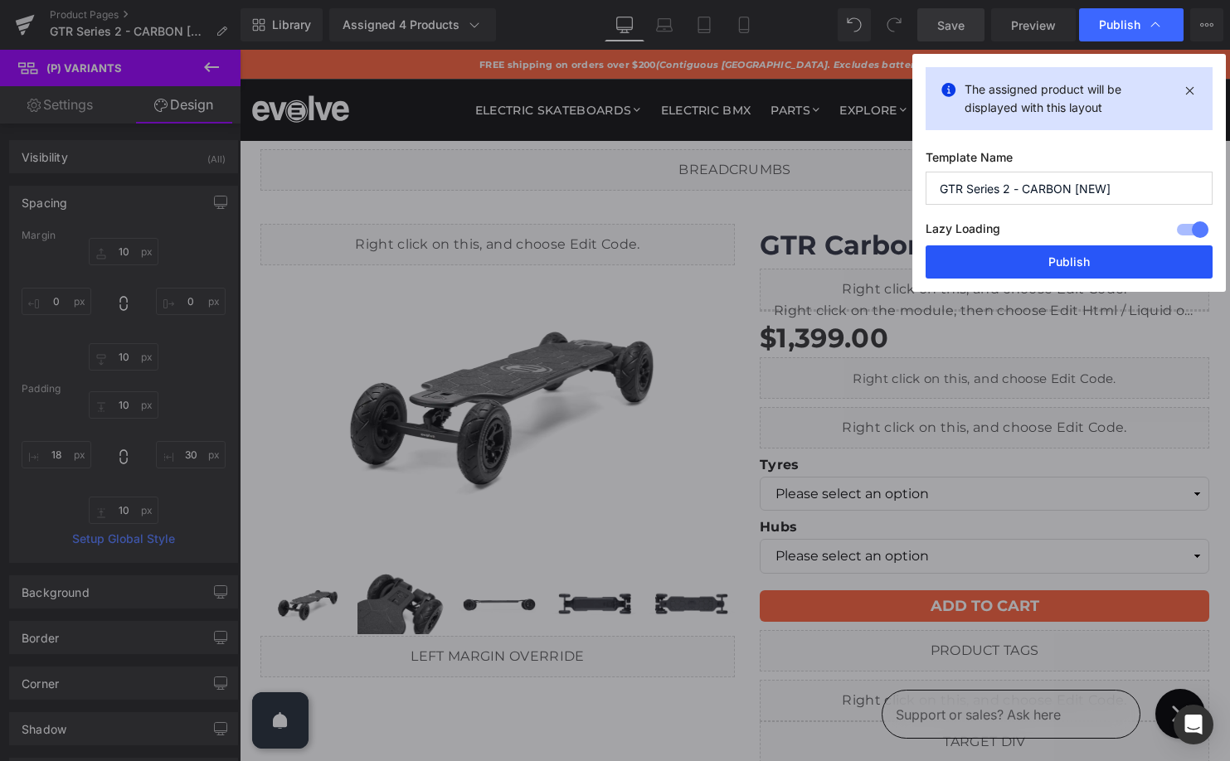
click at [1096, 270] on button "Publish" at bounding box center [1069, 261] width 287 height 33
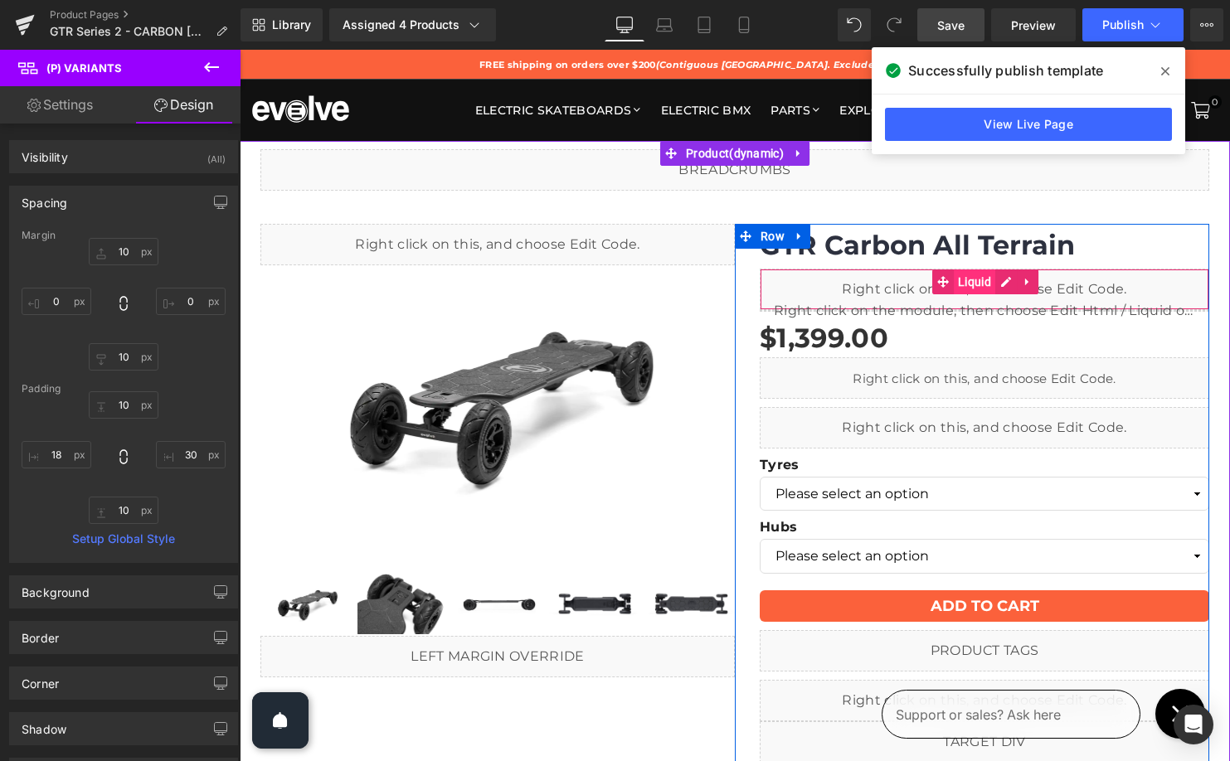
click at [968, 284] on span "Liquid" at bounding box center [974, 282] width 41 height 25
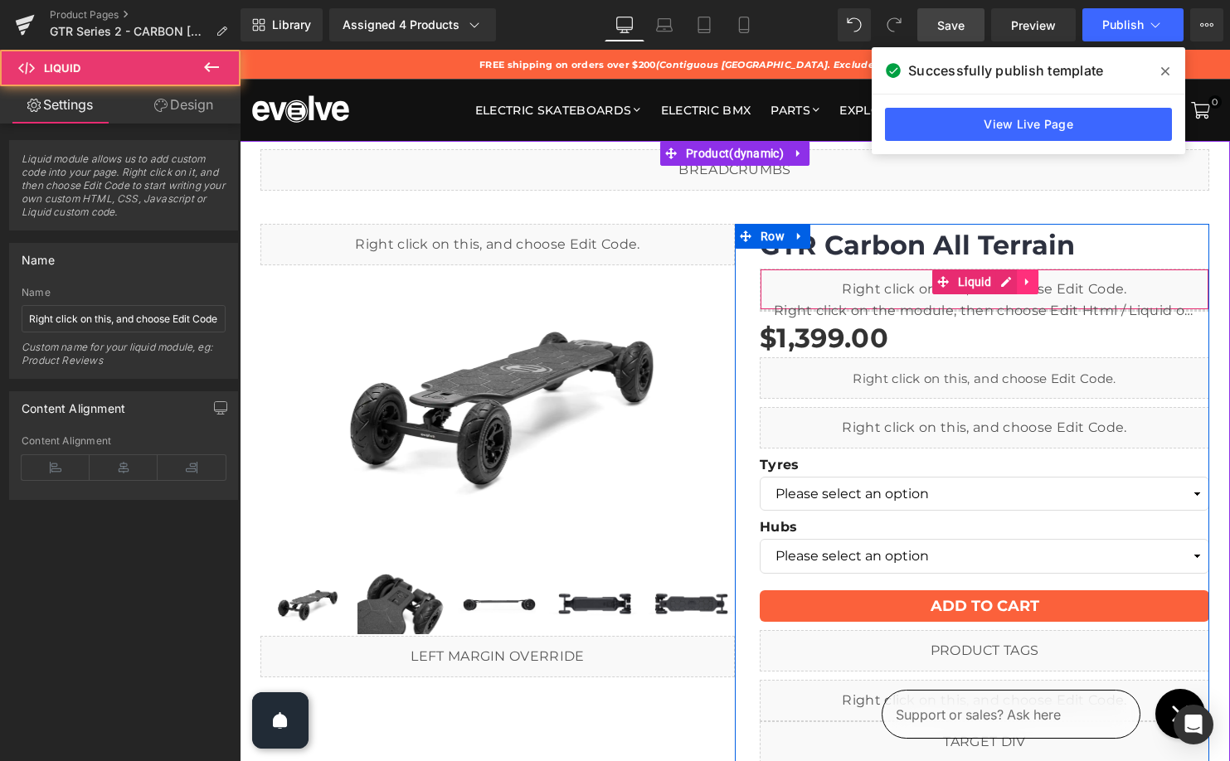
click at [1026, 278] on icon at bounding box center [1028, 282] width 12 height 12
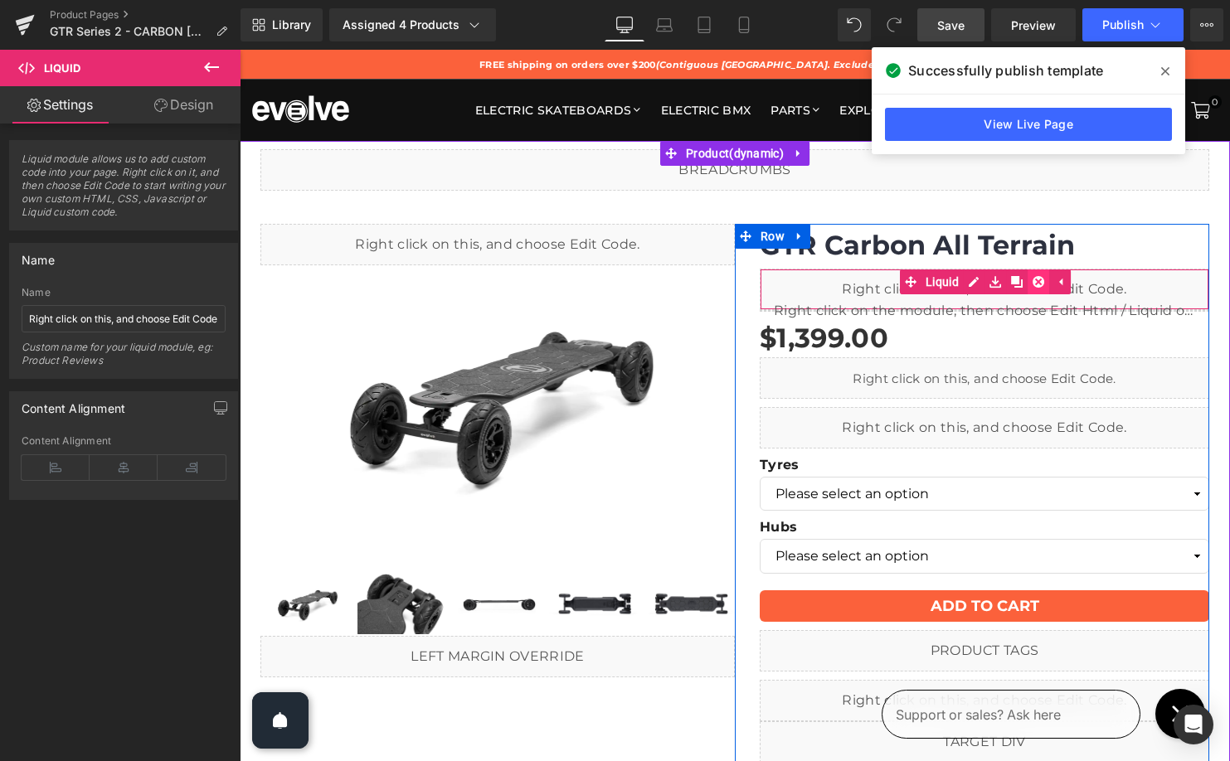
click at [1041, 279] on icon at bounding box center [1039, 282] width 12 height 12
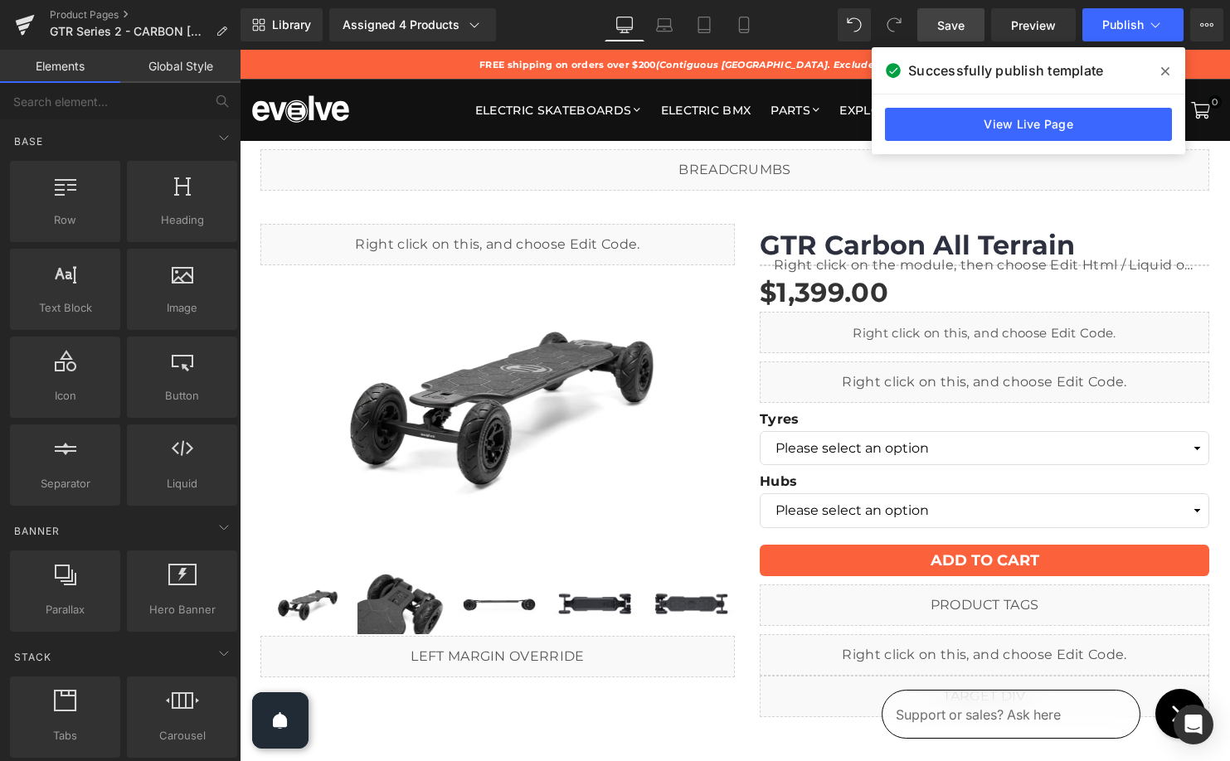
click at [960, 22] on span "Save" at bounding box center [950, 25] width 27 height 17
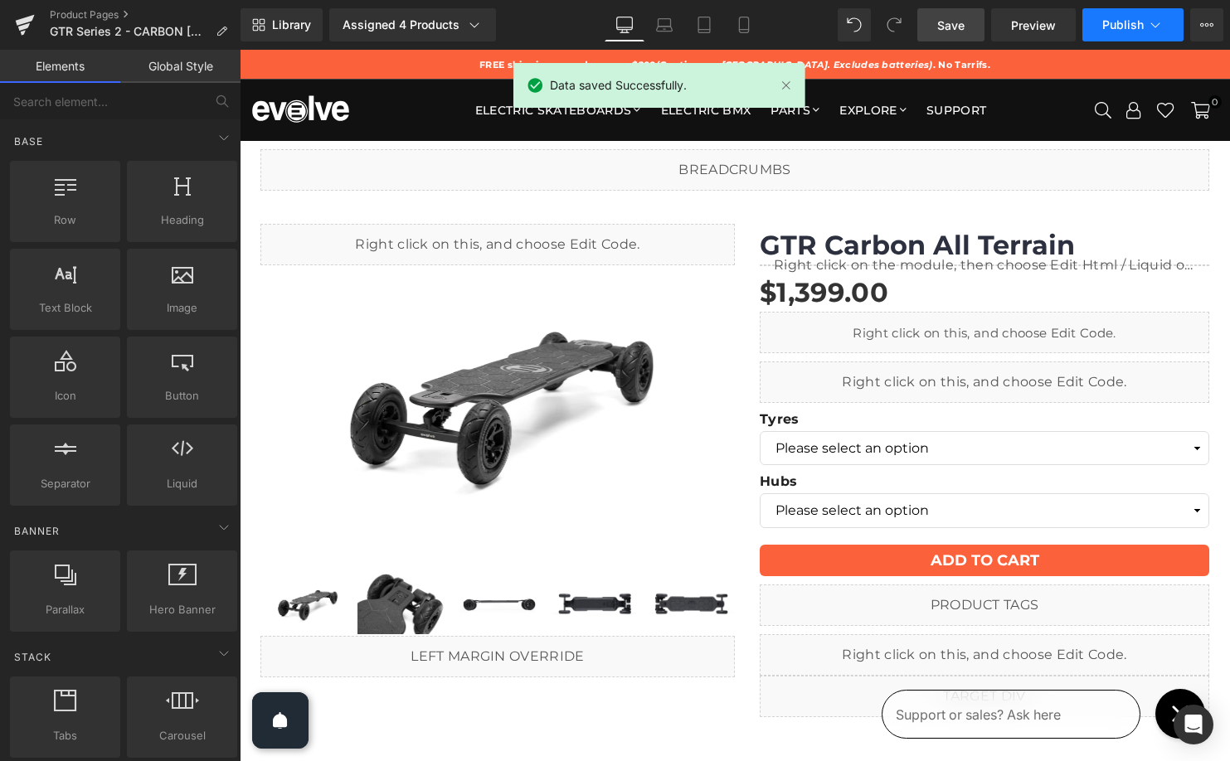
click at [1130, 21] on span "Publish" at bounding box center [1122, 24] width 41 height 13
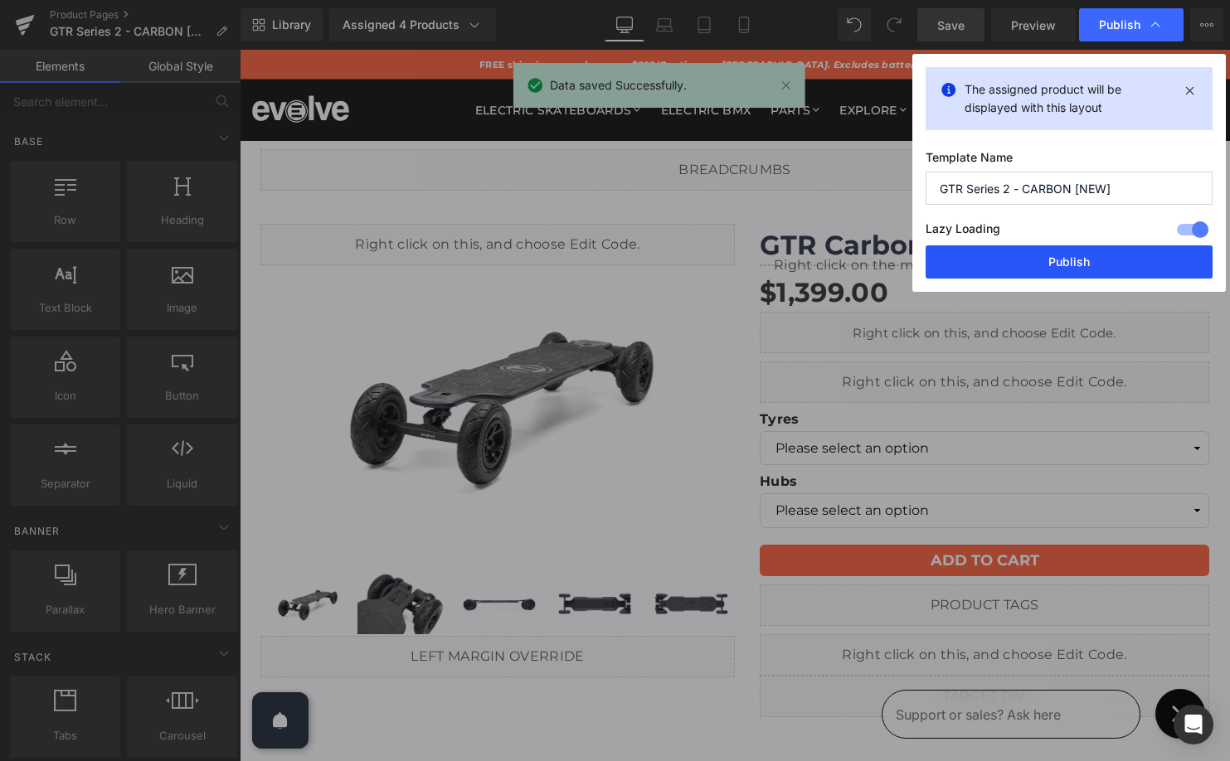
click at [1061, 260] on button "Publish" at bounding box center [1069, 261] width 287 height 33
